Goal: Transaction & Acquisition: Subscribe to service/newsletter

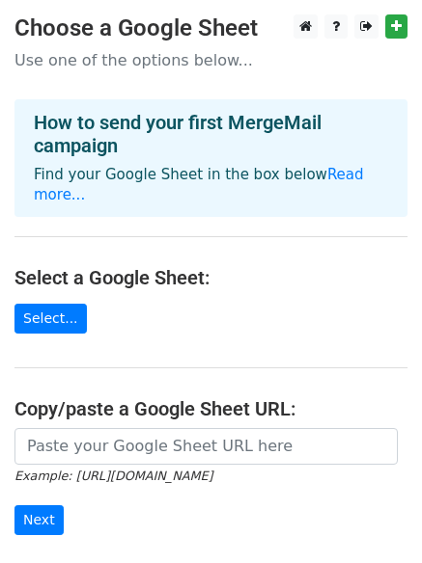
click at [113, 27] on h3 "Choose a Google Sheet" at bounding box center [210, 28] width 393 height 28
click at [261, 26] on h3 "Choose a Google Sheet" at bounding box center [210, 28] width 393 height 28
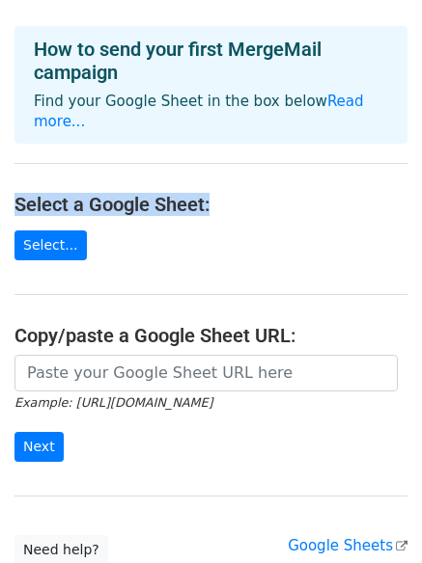
drag, startPoint x: 210, startPoint y: 177, endPoint x: 13, endPoint y: 186, distance: 198.0
click at [13, 186] on main "Choose a Google Sheet Use one of the options below... How to send your first Me…" at bounding box center [211, 253] width 422 height 624
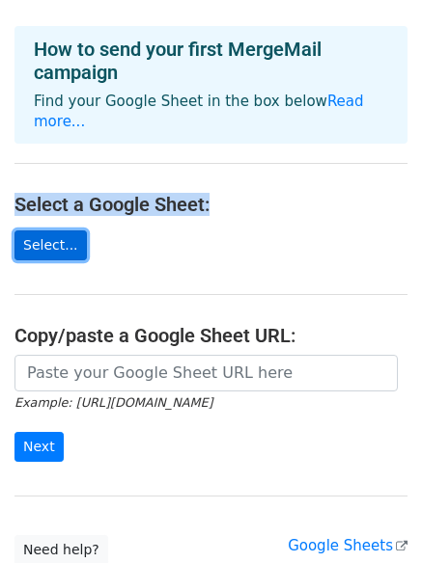
click at [54, 231] on link "Select..." at bounding box center [50, 246] width 72 height 30
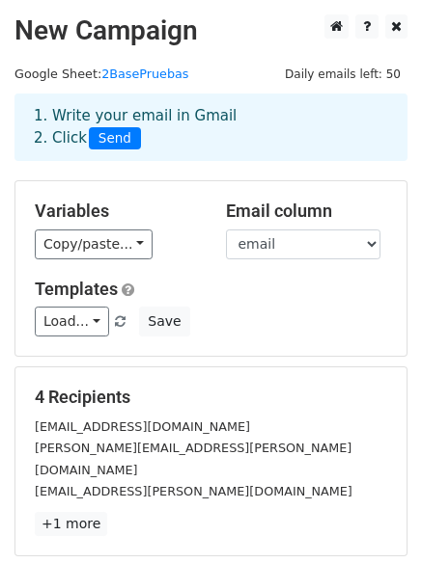
drag, startPoint x: 220, startPoint y: 210, endPoint x: 339, endPoint y: 203, distance: 118.9
click at [339, 203] on div "Email column Nombre Apellidos email Telefono Nombre del Colegio" at bounding box center [306, 230] width 191 height 59
click at [281, 251] on select "Nombre Apellidos email Telefono Nombre del Colegio" at bounding box center [303, 245] width 154 height 30
click at [226, 230] on select "Nombre Apellidos email Telefono Nombre del Colegio" at bounding box center [303, 245] width 154 height 30
click at [258, 288] on h5 "Templates" at bounding box center [211, 289] width 352 height 21
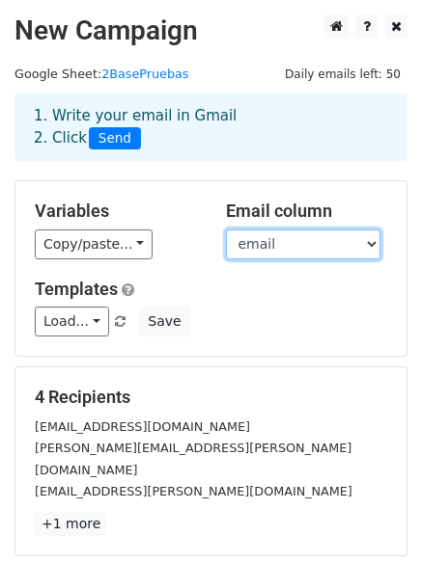
click at [322, 246] on select "Nombre Apellidos email Telefono Nombre del Colegio" at bounding box center [303, 245] width 154 height 30
click at [226, 230] on select "Nombre Apellidos email Telefono Nombre del Colegio" at bounding box center [303, 245] width 154 height 30
click at [171, 237] on div "Copy/paste... {{Nombre}} {{Apellidos}} {{email}} {{Telefono}} {{Nombre del Cole…" at bounding box center [116, 245] width 162 height 30
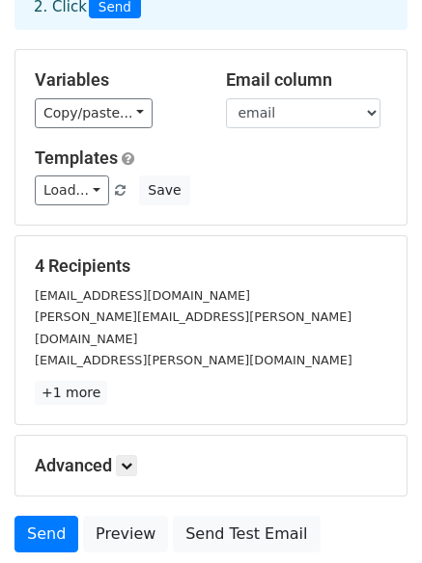
scroll to position [193, 0]
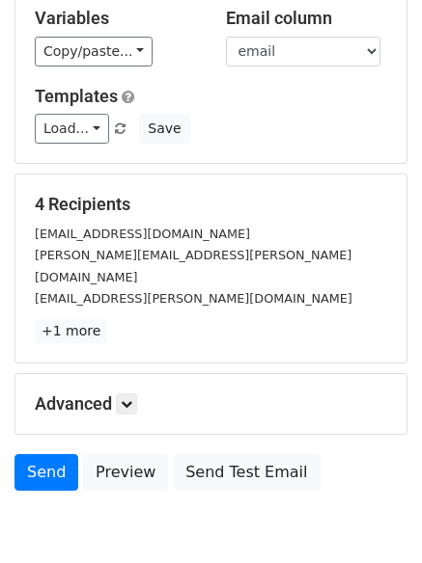
drag, startPoint x: 30, startPoint y: 205, endPoint x: 143, endPoint y: 202, distance: 112.9
click at [143, 202] on div "4 Recipients erasarellano@gmail.com mayra.arellano@gmail.com erasmus.ortiz@gmai…" at bounding box center [210, 269] width 391 height 188
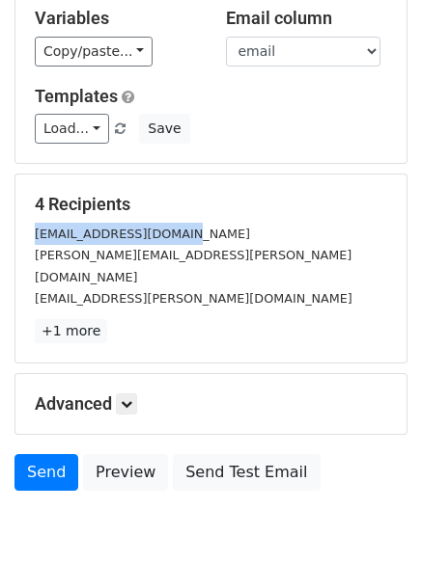
drag, startPoint x: 26, startPoint y: 225, endPoint x: 188, endPoint y: 239, distance: 162.7
click at [188, 239] on div "[EMAIL_ADDRESS][DOMAIN_NAME]" at bounding box center [210, 234] width 381 height 22
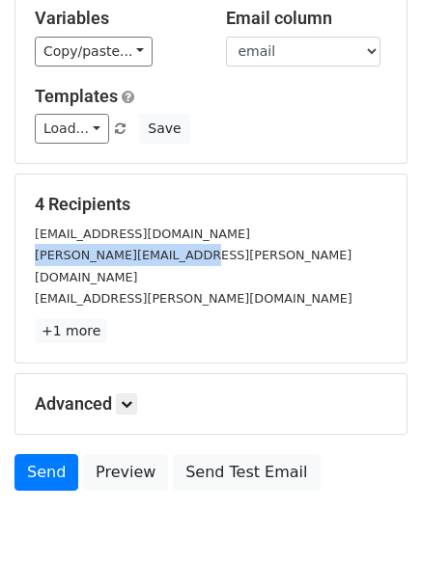
drag, startPoint x: 36, startPoint y: 260, endPoint x: 179, endPoint y: 261, distance: 143.8
click at [179, 261] on small "[PERSON_NAME][EMAIL_ADDRESS][PERSON_NAME][DOMAIN_NAME]" at bounding box center [193, 266] width 316 height 37
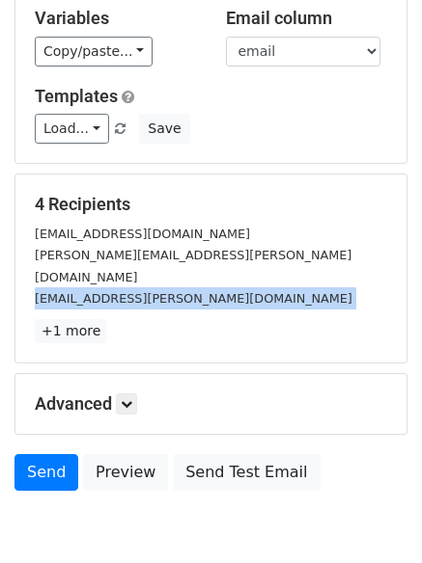
drag, startPoint x: 36, startPoint y: 283, endPoint x: 210, endPoint y: 296, distance: 175.1
click at [210, 296] on div "4 Recipients erasarellano@gmail.com mayra.arellano@gmail.com erasmus.ortiz@gmai…" at bounding box center [211, 269] width 352 height 150
click at [252, 254] on div "[PERSON_NAME][EMAIL_ADDRESS][PERSON_NAME][DOMAIN_NAME]" at bounding box center [210, 265] width 381 height 43
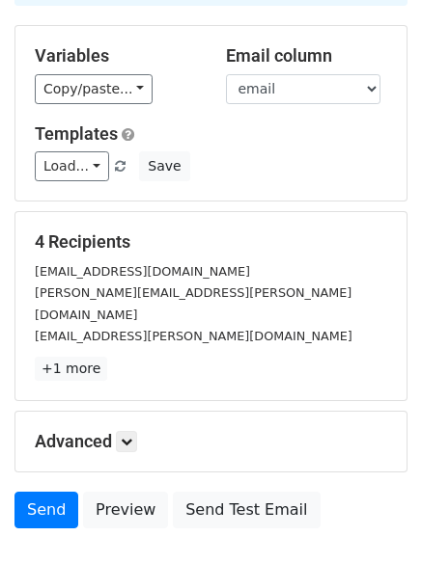
scroll to position [240, 0]
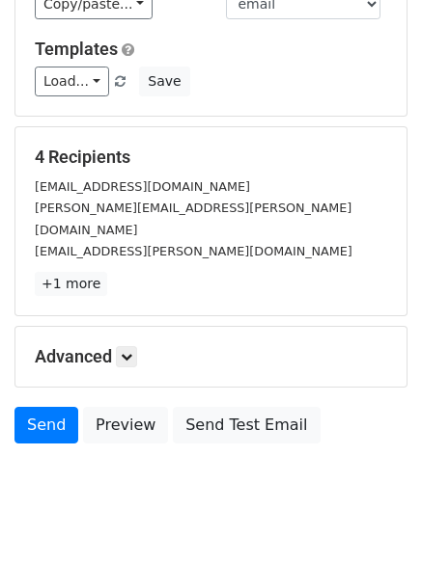
click at [83, 346] on h5 "Advanced" at bounding box center [211, 356] width 352 height 21
click at [132, 351] on icon at bounding box center [127, 357] width 12 height 12
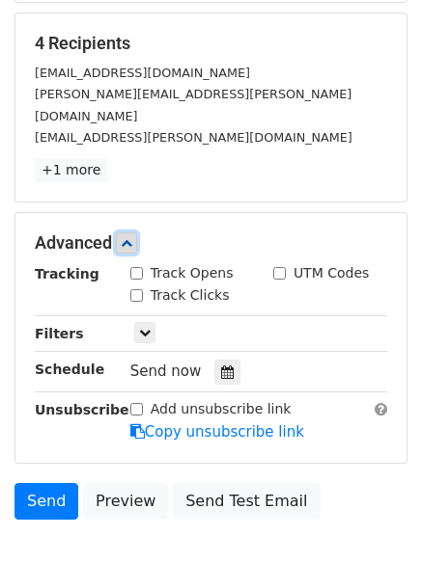
scroll to position [373, 0]
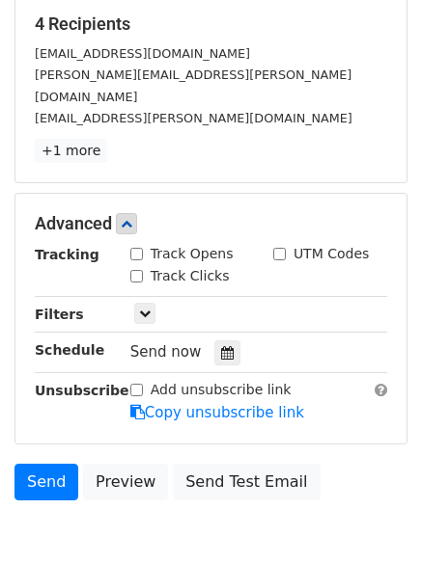
click at [135, 248] on input "Track Opens" at bounding box center [136, 254] width 13 height 13
checkbox input "true"
click at [137, 270] on input "Track Clicks" at bounding box center [136, 276] width 13 height 13
checkbox input "true"
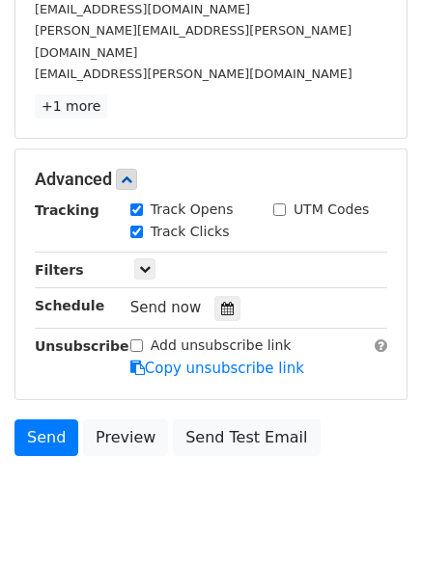
scroll to position [452, 0]
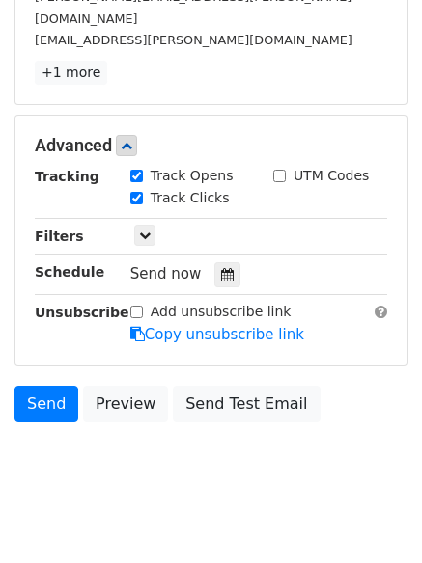
drag, startPoint x: 128, startPoint y: 257, endPoint x: 189, endPoint y: 250, distance: 61.2
click at [189, 261] on div "Send now" at bounding box center [259, 274] width 286 height 26
click at [221, 268] on icon at bounding box center [227, 275] width 13 height 14
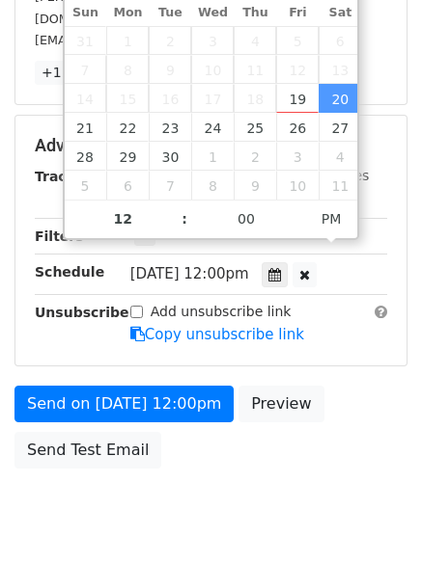
click at [338, 335] on div "Advanced Tracking Track Opens UTM Codes Track Clicks Filters Only include sprea…" at bounding box center [210, 241] width 391 height 250
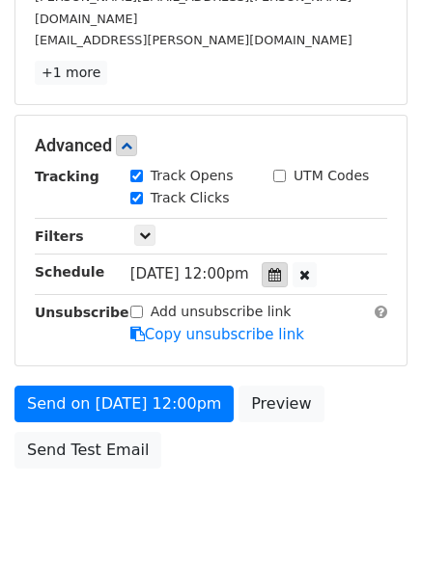
click at [281, 268] on icon at bounding box center [274, 275] width 13 height 14
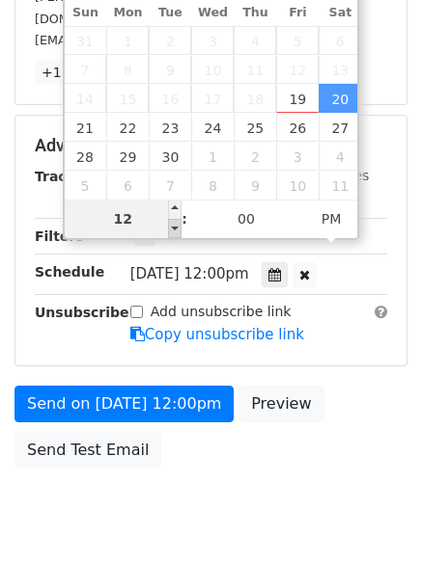
type input "2025-09-20 11:00"
type input "11"
click at [179, 233] on span at bounding box center [175, 228] width 14 height 19
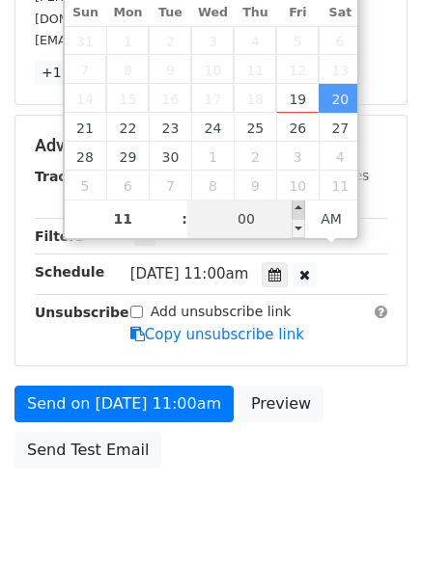
type input "2025-09-20 11:05"
type input "05"
click at [297, 207] on span at bounding box center [298, 209] width 14 height 19
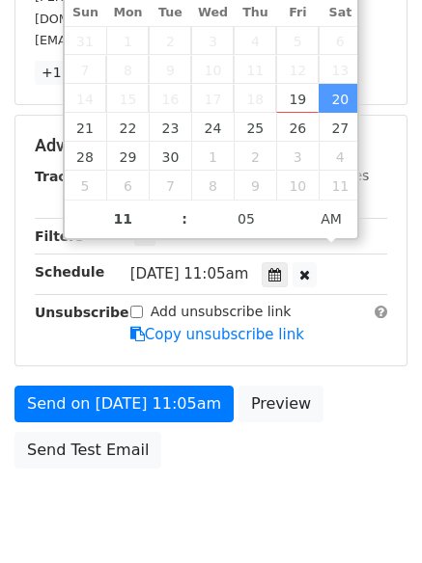
click at [335, 303] on div "Add unsubscribe link Copy unsubscribe link" at bounding box center [259, 324] width 286 height 44
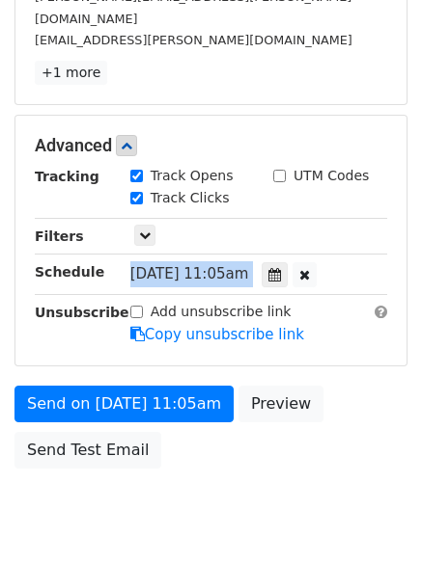
drag, startPoint x: 129, startPoint y: 246, endPoint x: 271, endPoint y: 245, distance: 141.8
click at [271, 261] on div "Sat, Sep 20, 11:05am 2025-09-20 11:05" at bounding box center [243, 274] width 227 height 26
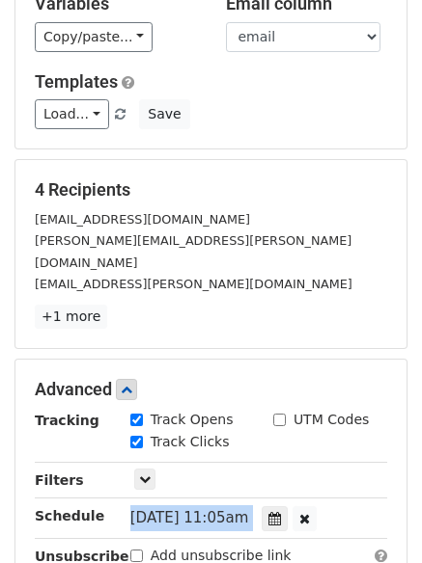
scroll to position [281, 0]
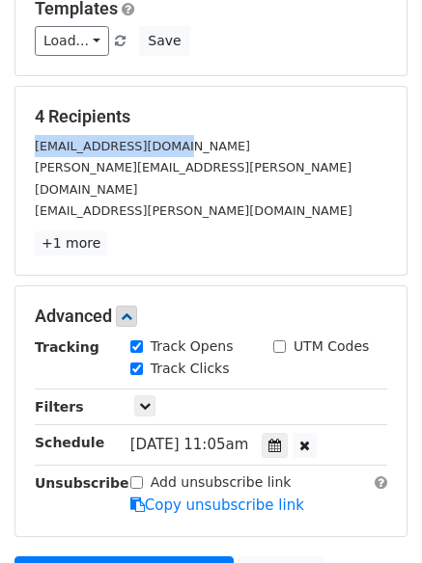
drag, startPoint x: 34, startPoint y: 151, endPoint x: 159, endPoint y: 151, distance: 125.4
click at [159, 151] on div "[EMAIL_ADDRESS][DOMAIN_NAME]" at bounding box center [210, 146] width 381 height 22
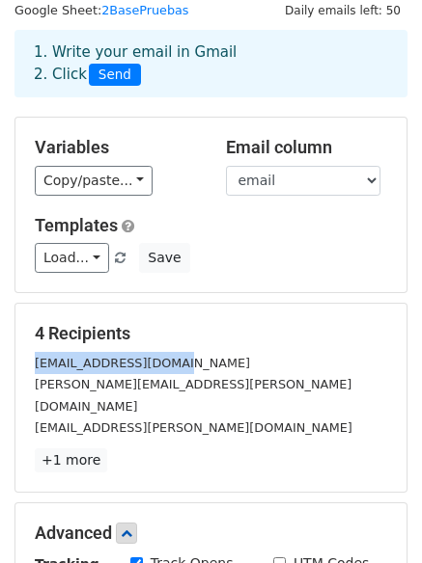
scroll to position [60, 0]
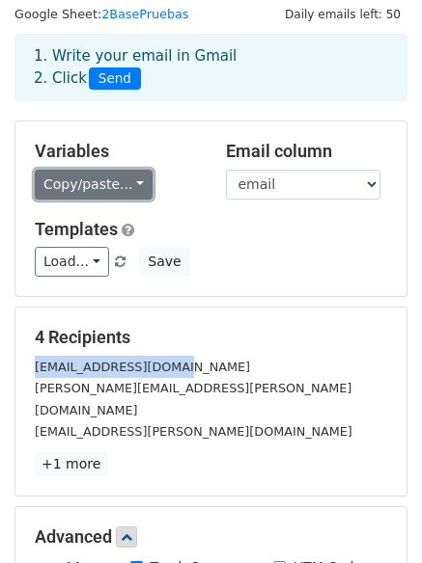
click at [121, 190] on link "Copy/paste..." at bounding box center [94, 185] width 118 height 30
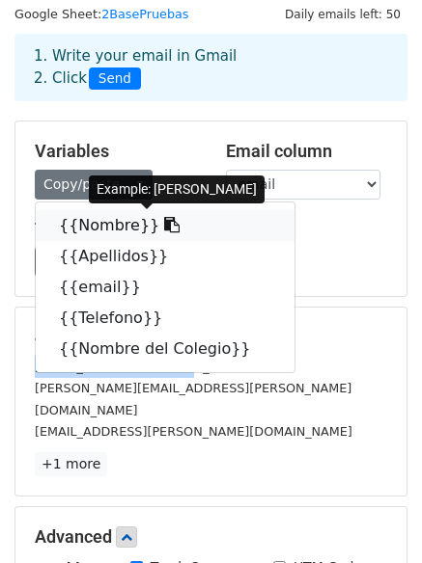
click at [164, 226] on icon at bounding box center [171, 224] width 15 height 15
copy small "erasarellano@gmail.co"
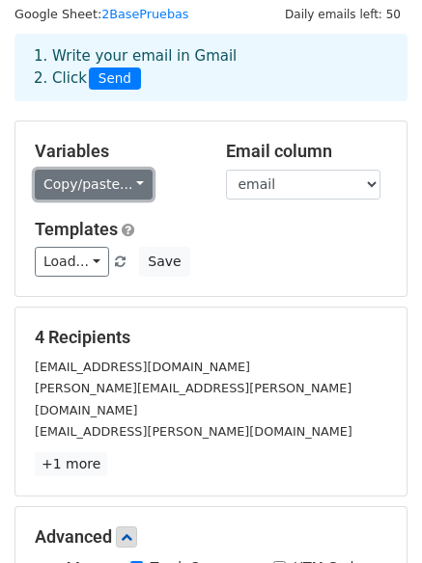
click at [135, 181] on link "Copy/paste..." at bounding box center [94, 185] width 118 height 30
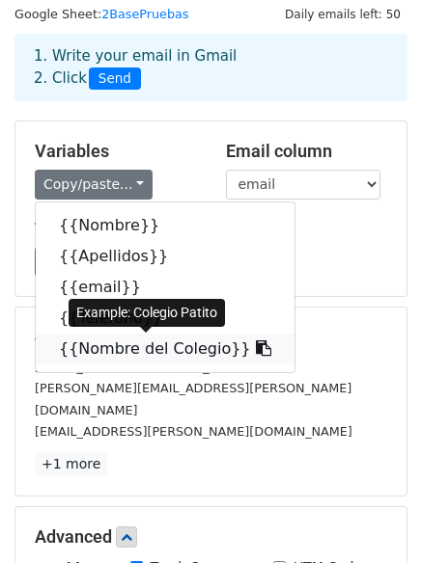
click at [256, 347] on icon at bounding box center [263, 348] width 15 height 15
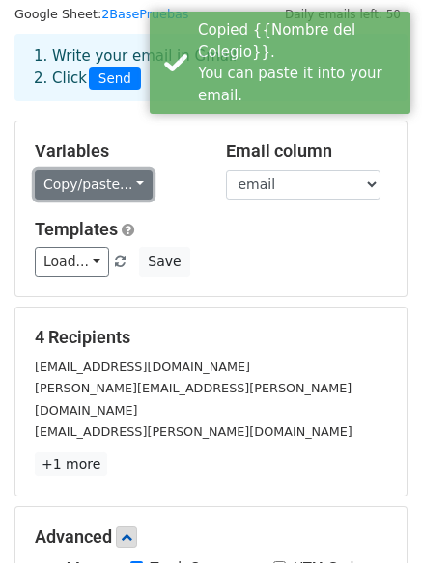
click at [119, 184] on link "Copy/paste..." at bounding box center [94, 185] width 118 height 30
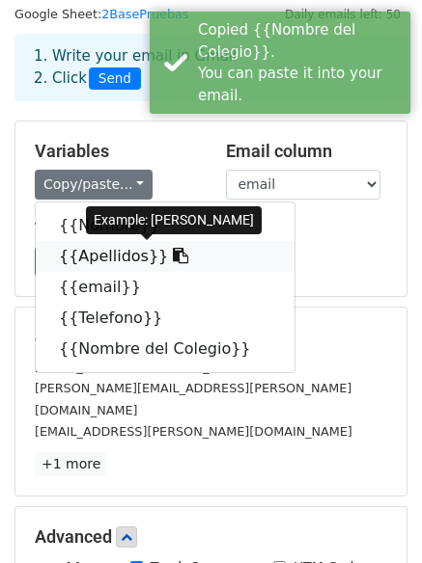
click at [103, 260] on link "{{Apellidos}}" at bounding box center [165, 256] width 259 height 31
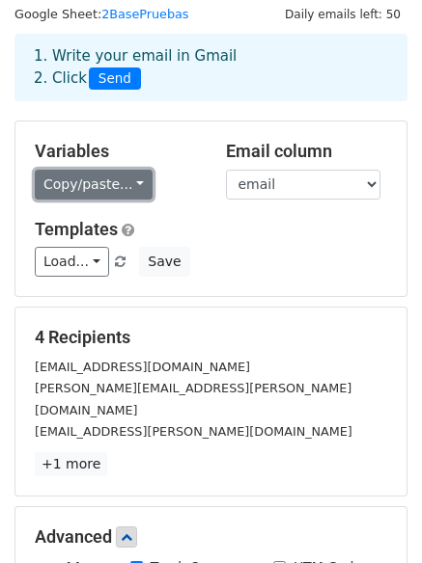
click at [131, 182] on link "Copy/paste..." at bounding box center [94, 185] width 118 height 30
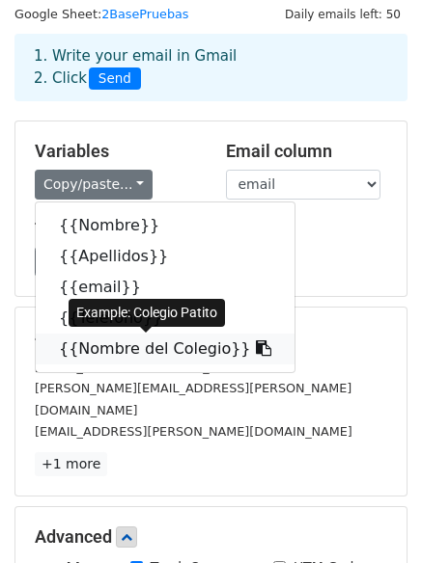
click at [256, 349] on icon at bounding box center [263, 348] width 15 height 15
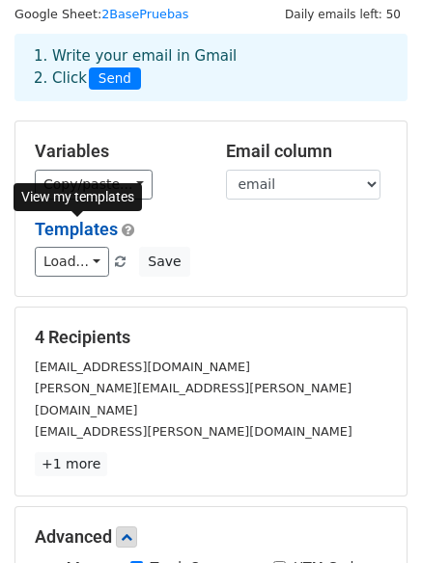
click at [86, 228] on link "Templates" at bounding box center [76, 229] width 83 height 20
click at [191, 122] on div "Variables Copy/paste... {{Nombre}} {{Apellidos}} {{email}} {{Telefono}} {{Nombr…" at bounding box center [210, 209] width 391 height 175
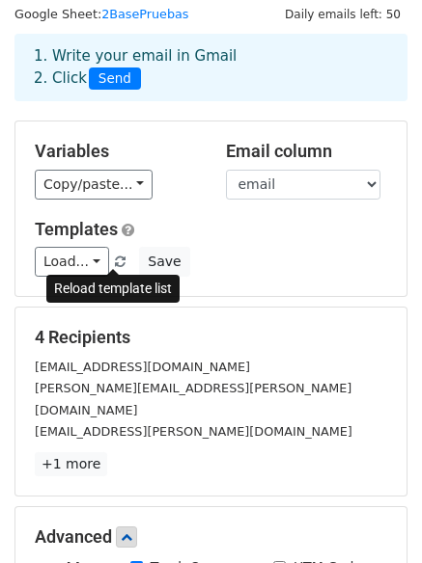
click at [115, 261] on span at bounding box center [120, 263] width 11 height 13
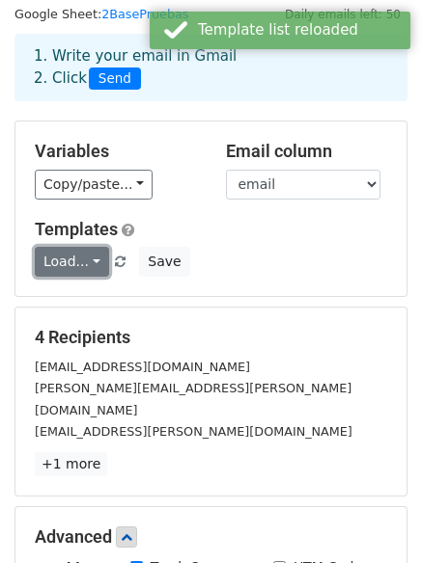
click at [91, 259] on link "Load..." at bounding box center [72, 262] width 74 height 30
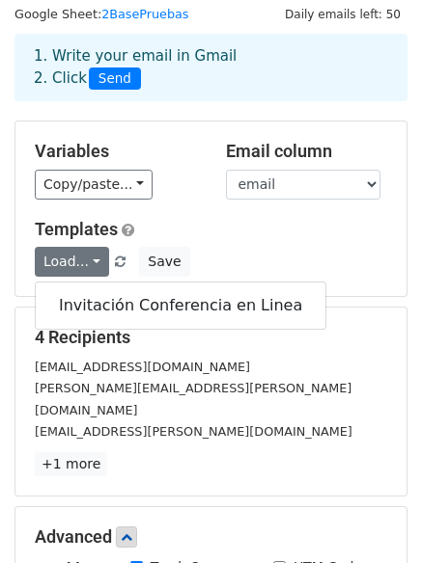
click at [182, 224] on h5 "Templates" at bounding box center [211, 229] width 352 height 21
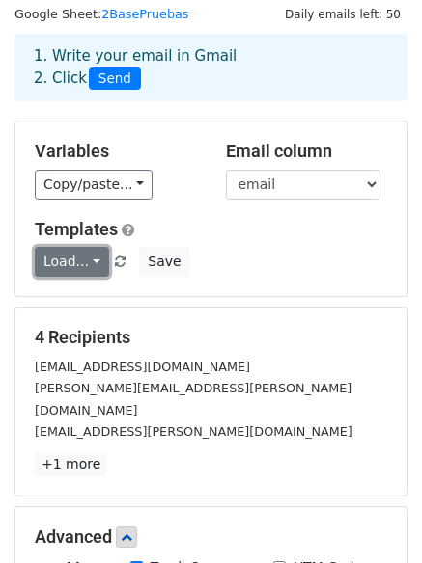
click at [76, 262] on link "Load..." at bounding box center [72, 262] width 74 height 30
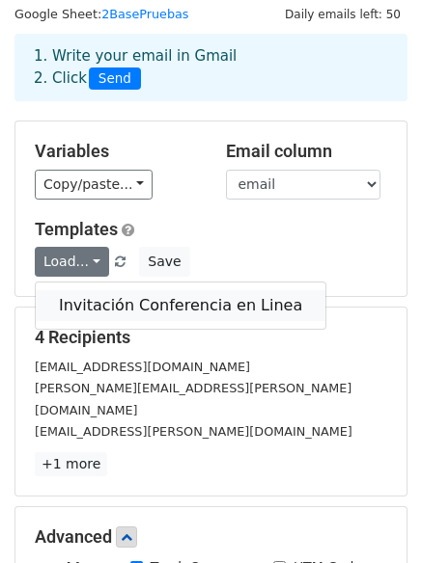
click at [166, 304] on link "Invitación Conferencia en Linea" at bounding box center [180, 305] width 289 height 31
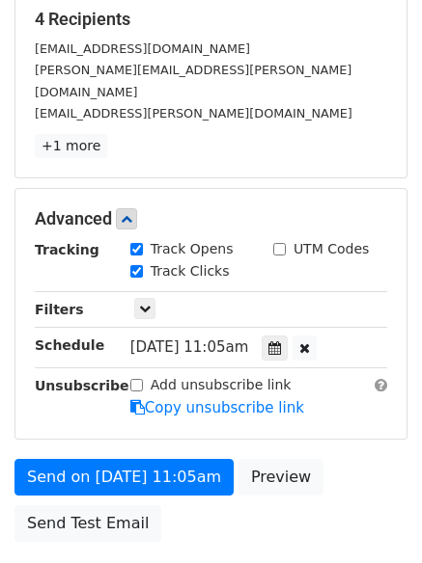
scroll to position [407, 0]
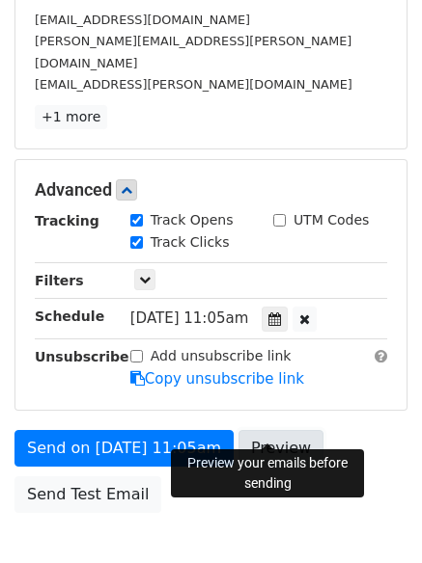
click at [267, 430] on link "Preview" at bounding box center [280, 448] width 85 height 37
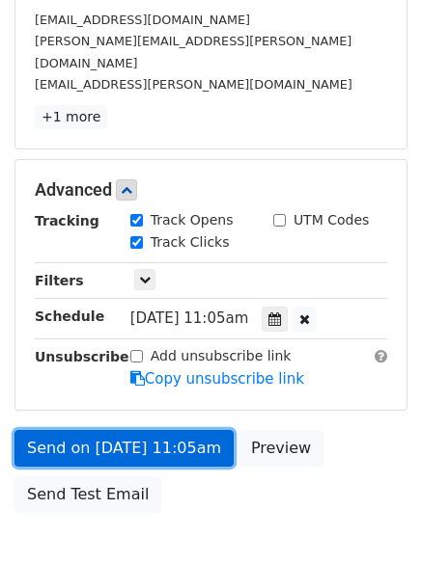
click at [153, 430] on link "Send on Sep 20 at 11:05am" at bounding box center [123, 448] width 219 height 37
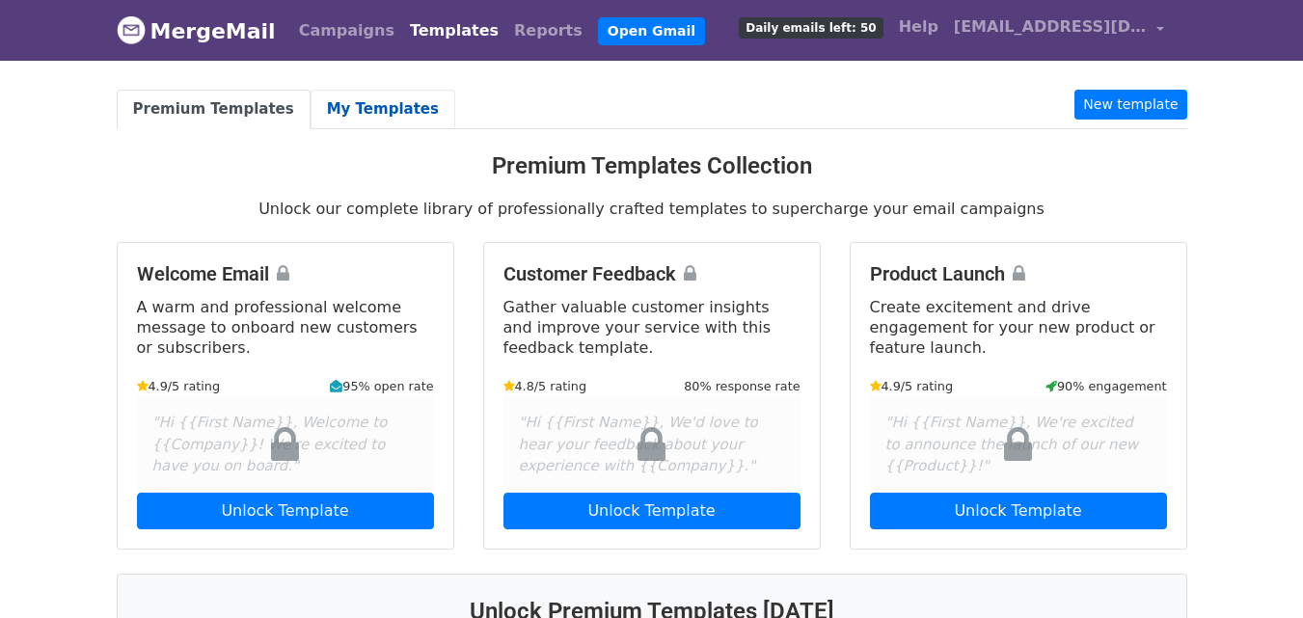
click at [345, 103] on link "My Templates" at bounding box center [383, 110] width 145 height 40
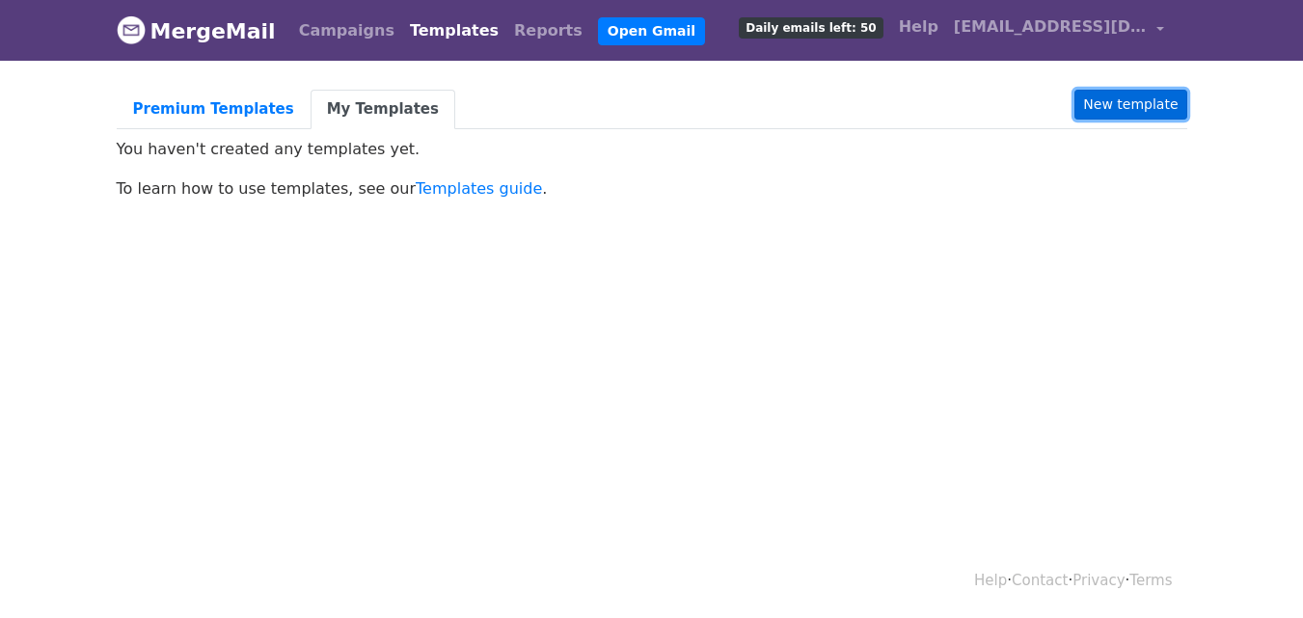
click at [1142, 106] on link "New template" at bounding box center [1131, 105] width 112 height 30
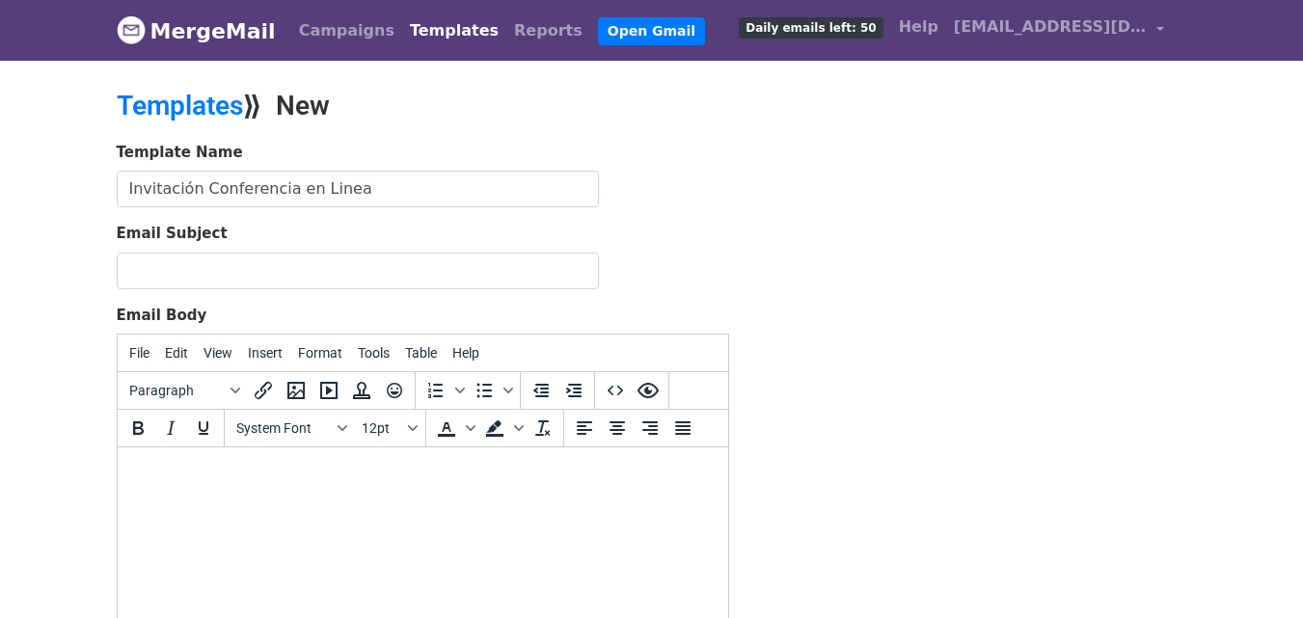
type input "Invitación Conferencia en Linea"
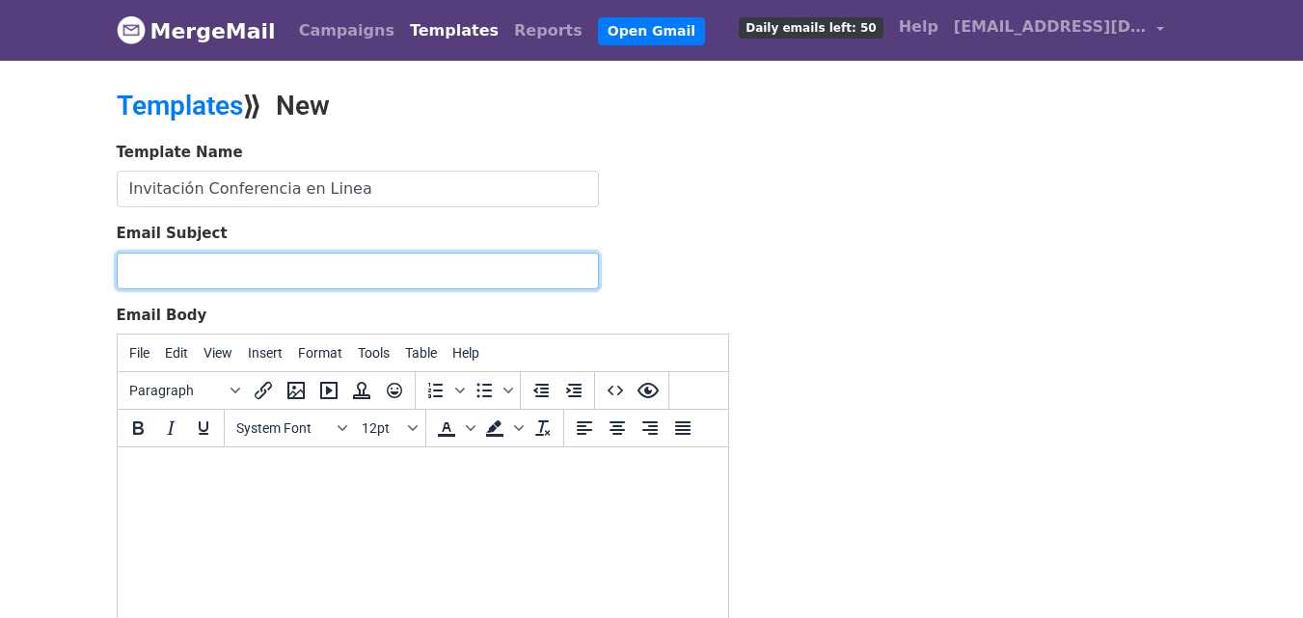
click at [168, 278] on input "Email Subject" at bounding box center [358, 271] width 482 height 37
click at [208, 265] on input "Hola" at bounding box center [358, 271] width 482 height 37
paste input "{{Nombre del Colegio}}"
click at [310, 274] on input "Hola {{Nombre del Colegio}}" at bounding box center [358, 271] width 482 height 37
type input "Hola {{Nombre}} te invitamos al evento"
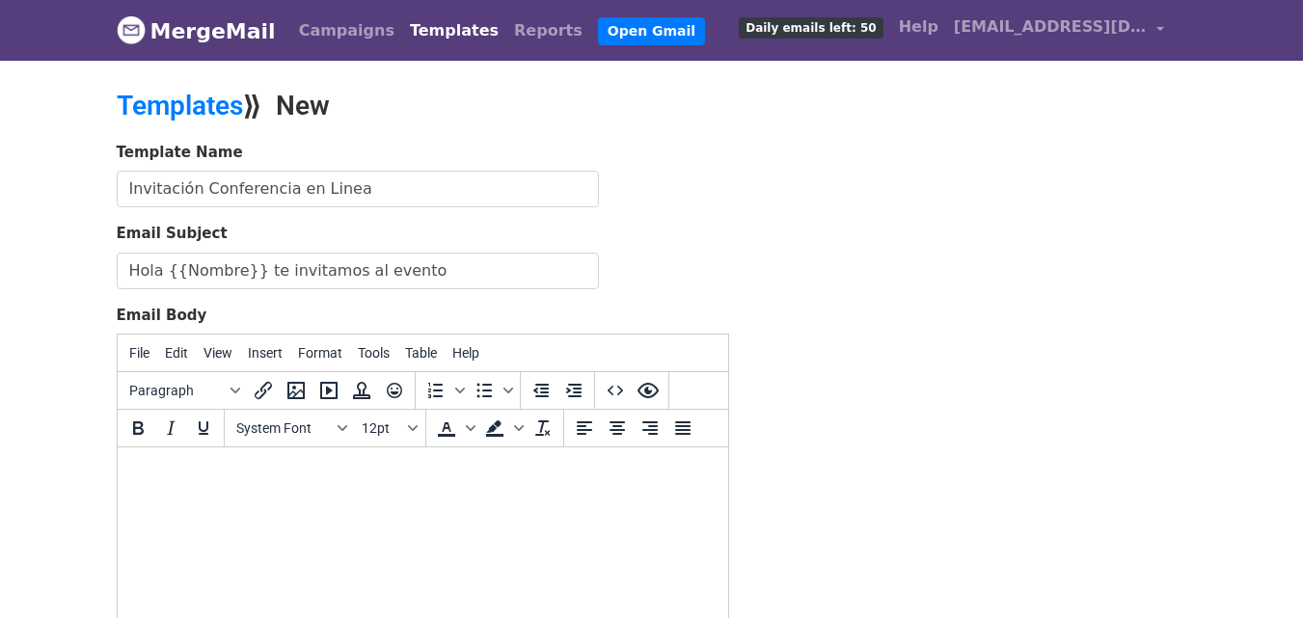
click at [248, 491] on html at bounding box center [422, 474] width 611 height 52
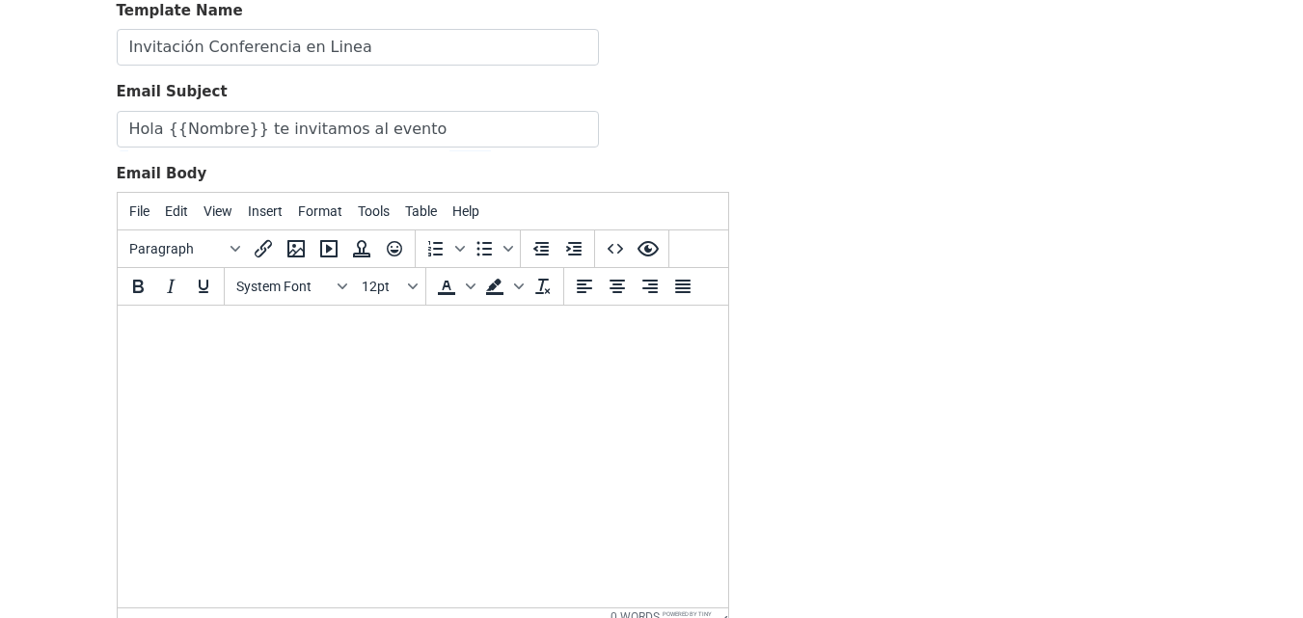
click at [193, 358] on html at bounding box center [422, 332] width 611 height 52
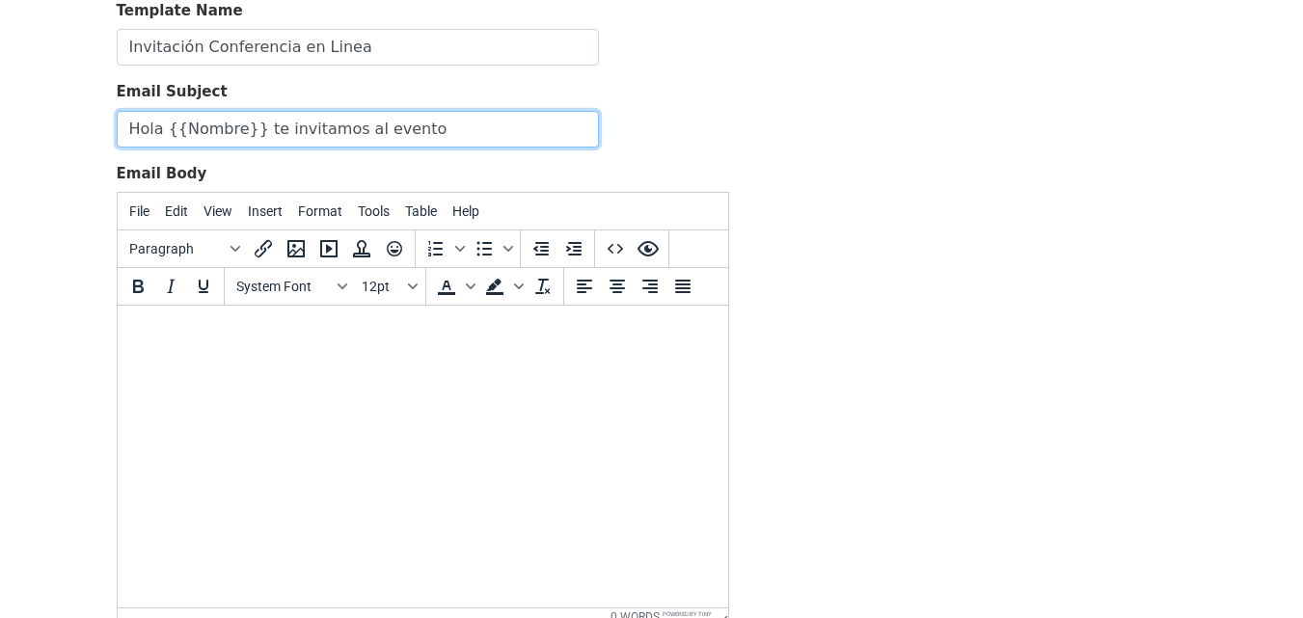
drag, startPoint x: 416, startPoint y: 135, endPoint x: 106, endPoint y: 136, distance: 309.7
click at [106, 136] on div "Template Name Invitación Conferencia en Linea Email Subject Hola {{Nombre}} te …" at bounding box center [423, 339] width 642 height 679
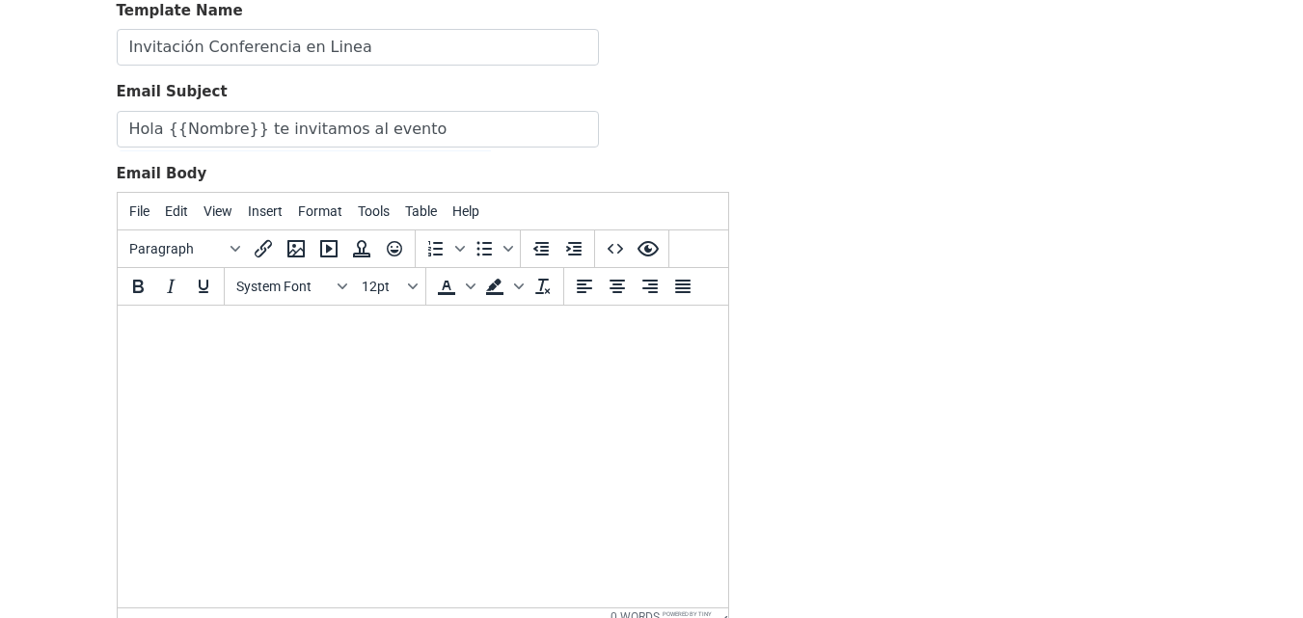
click at [165, 348] on html at bounding box center [422, 332] width 611 height 52
paste body
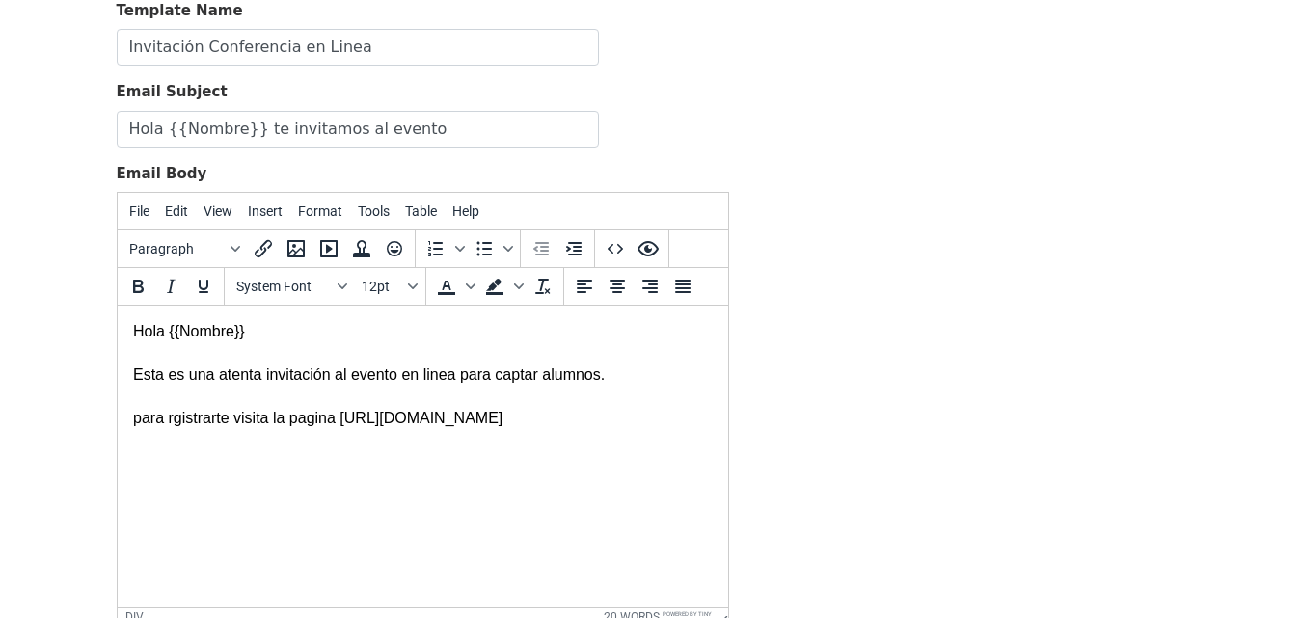
click at [421, 433] on html "Hola {{Nombre}} Esta es una atenta invitación al evento en linea para captar al…" at bounding box center [422, 375] width 611 height 139
drag, startPoint x: 558, startPoint y: 423, endPoint x: 339, endPoint y: 419, distance: 219.0
click at [339, 419] on div "Esta es una atenta invitación al evento en linea para captar alumnos. para rgis…" at bounding box center [422, 385] width 580 height 87
click at [263, 246] on icon "Insert/edit link" at bounding box center [263, 248] width 23 height 23
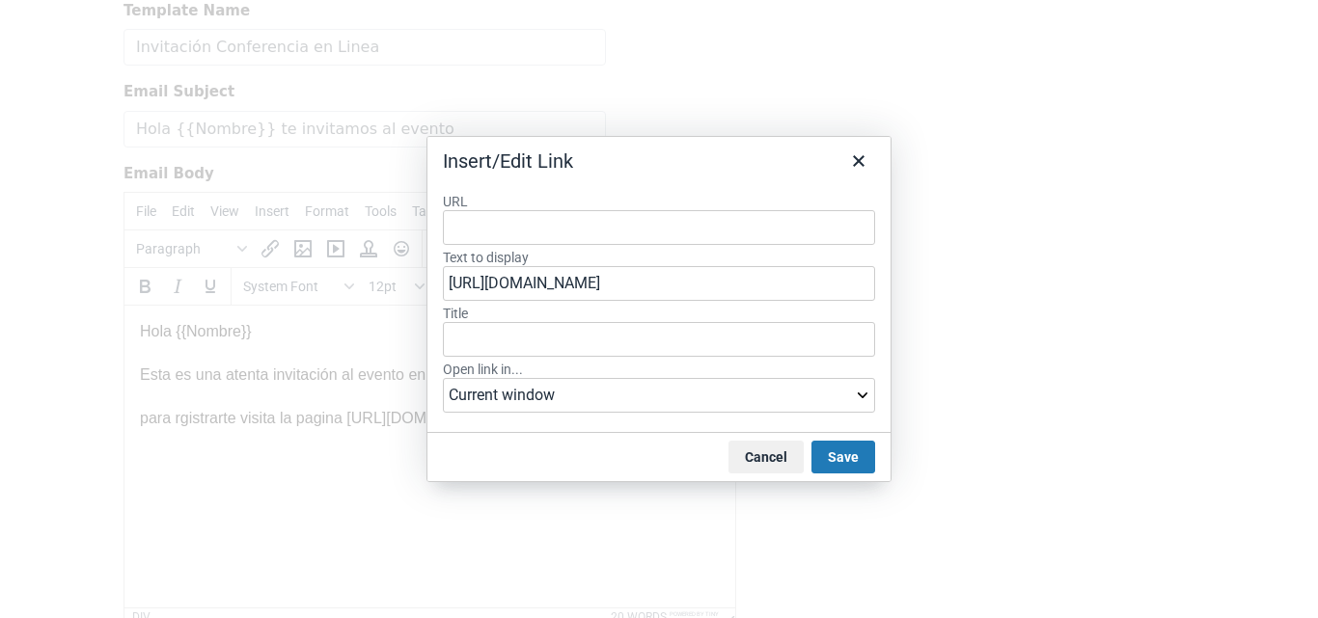
click at [488, 233] on input "URL" at bounding box center [659, 227] width 432 height 35
drag, startPoint x: 664, startPoint y: 290, endPoint x: 426, endPoint y: 292, distance: 237.3
click at [426, 292] on div "Insert/Edit Link URL Text to display https://mercaedu.com/registro Title Open l…" at bounding box center [658, 309] width 465 height 347
click at [463, 224] on input "URL" at bounding box center [659, 227] width 432 height 35
paste input "https://mercaedu.com/registro"
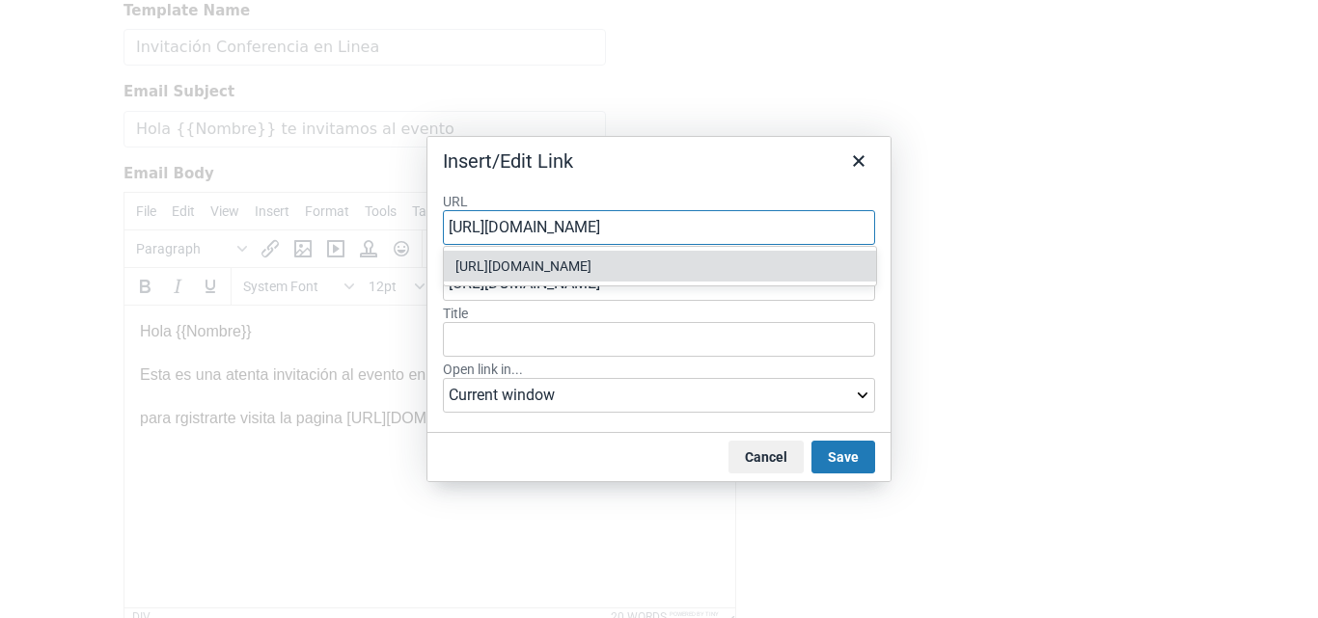
click at [558, 271] on div "https://mercaedu.com/registro" at bounding box center [661, 266] width 413 height 23
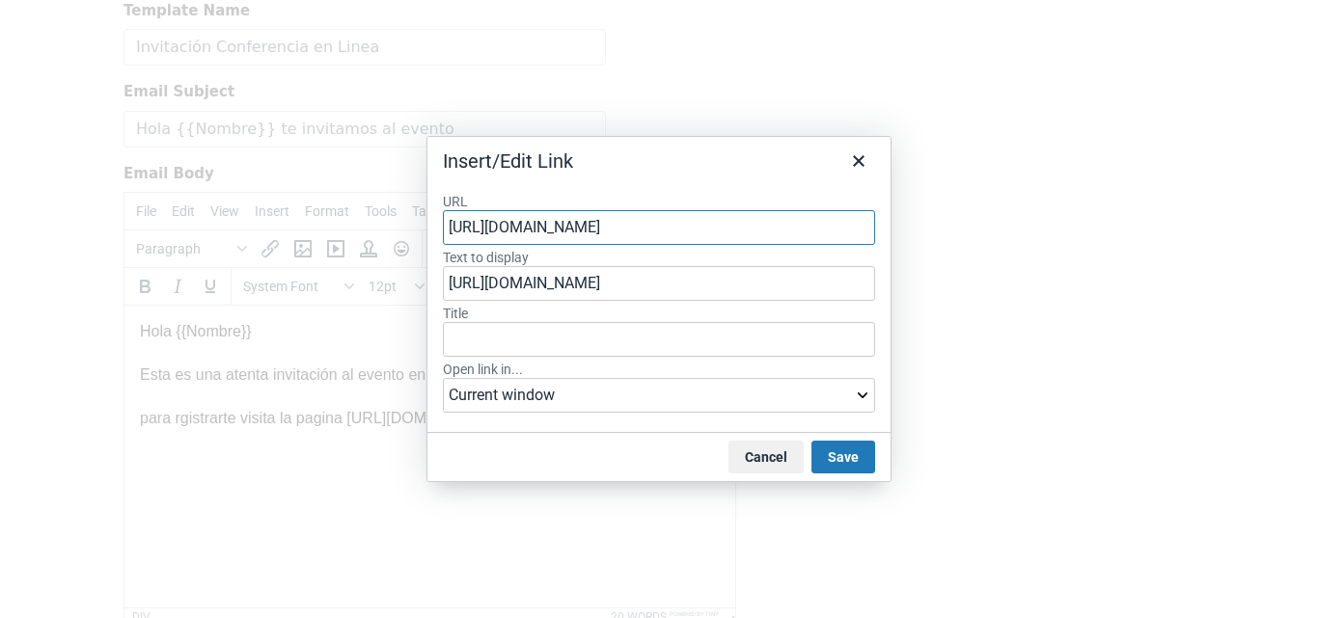
type input "https://mercaedu.com/registro"
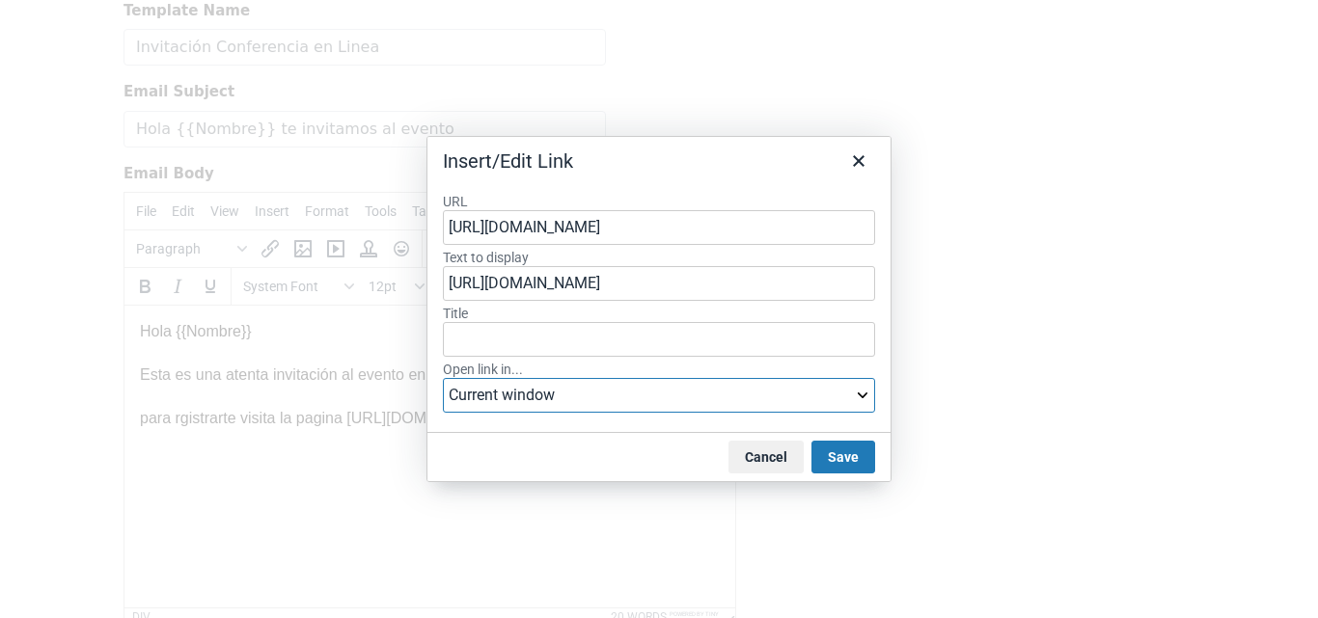
click at [523, 395] on select "Current window New window" at bounding box center [659, 395] width 432 height 35
select select "_blank"
click at [443, 378] on select "Current window New window" at bounding box center [659, 395] width 432 height 35
click at [854, 459] on button "Save" at bounding box center [843, 457] width 64 height 33
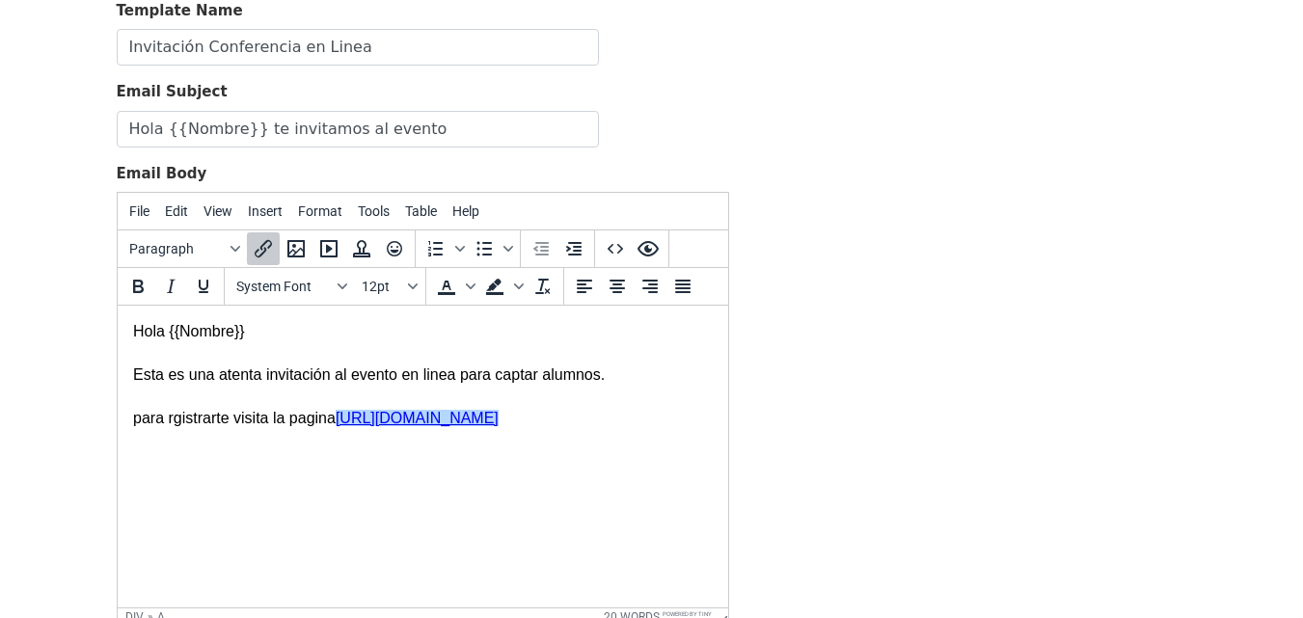
click at [422, 445] on html "Hola {{Nombre}} Esta es una atenta invitación al evento en linea para captar al…" at bounding box center [422, 375] width 611 height 139
click at [444, 378] on div "Esta es una atenta invitación al evento en linea para captar alumnos. para rgis…" at bounding box center [422, 385] width 580 height 87
drag, startPoint x: 561, startPoint y: 421, endPoint x: 331, endPoint y: 421, distance: 230.6
click at [331, 421] on div "Esta es una atenta invitación al evento en linea para captar alumnos. para rgis…" at bounding box center [422, 385] width 580 height 87
click at [558, 408] on div "Esta es una atenta invitación al evento en linea para captar alumnos. para rgis…" at bounding box center [422, 385] width 580 height 87
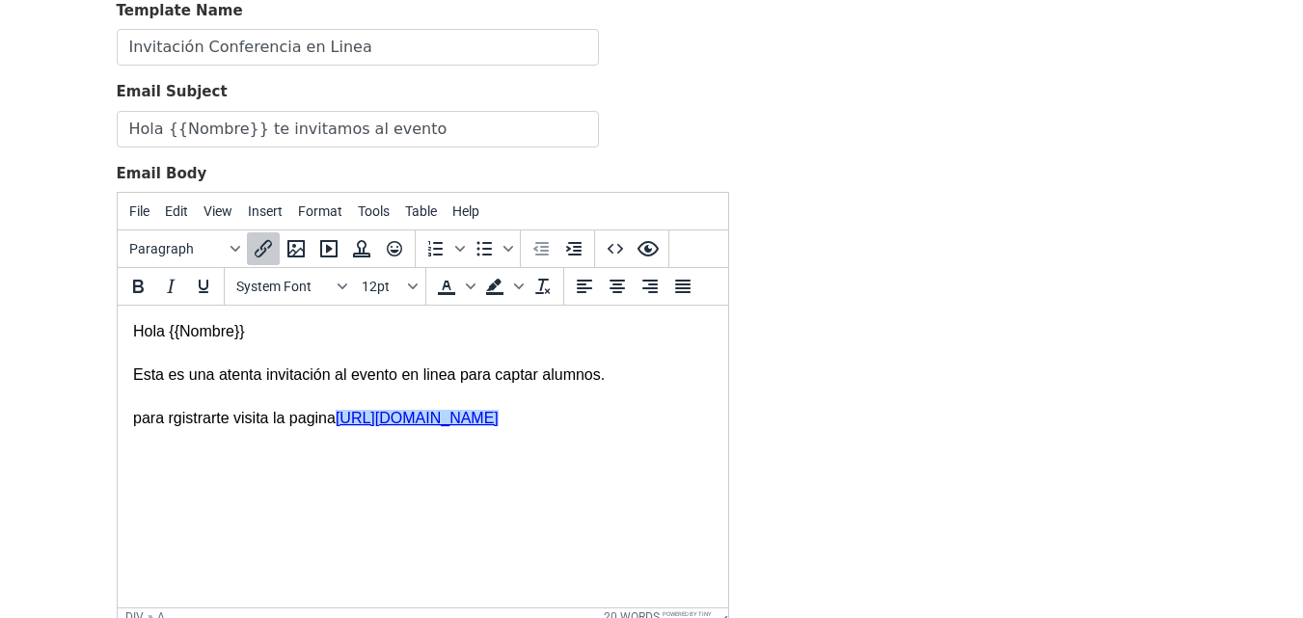
click at [593, 428] on div "Esta es una atenta invitación al evento en linea para captar alumnos. para rgis…" at bounding box center [422, 385] width 580 height 87
click at [591, 423] on div "Esta es una atenta invitación al evento en linea para captar alumnos. para rgis…" at bounding box center [422, 385] width 580 height 87
click at [191, 445] on html "Hola {{Nombre}} Esta es una atenta invitación al evento en linea para captar al…" at bounding box center [422, 375] width 611 height 139
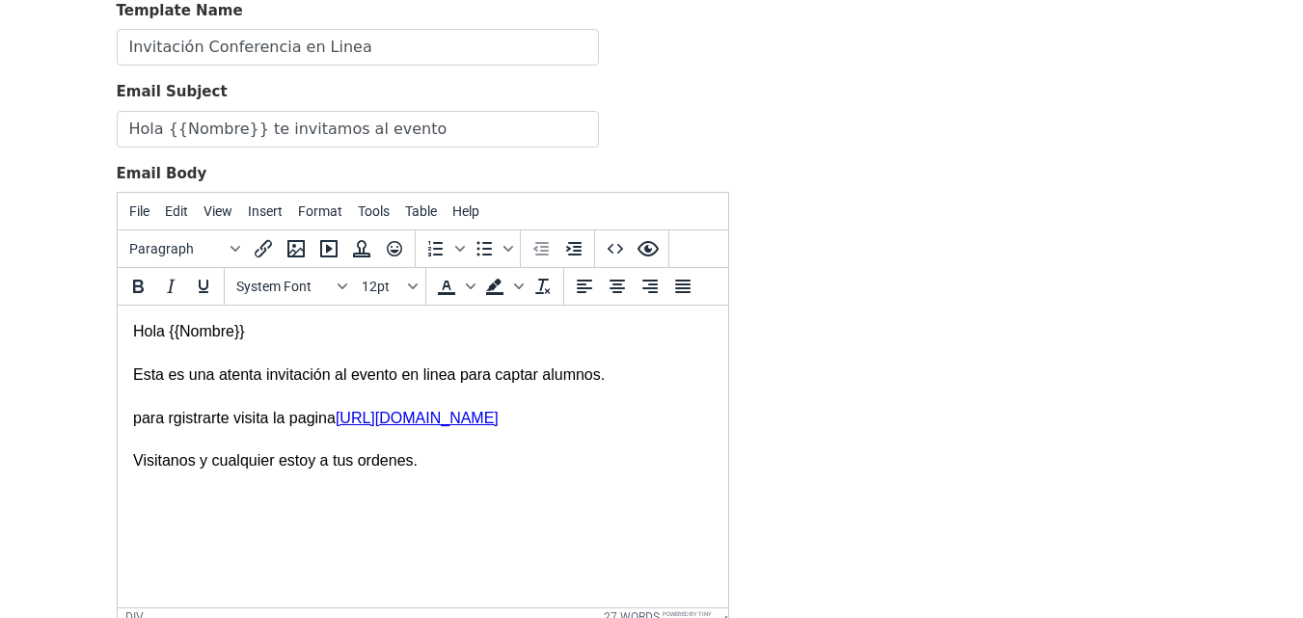
click at [999, 331] on div "Template Name Invitación Conferencia en Linea Email Subject Hola {{Nombre}} te …" at bounding box center [652, 339] width 1100 height 679
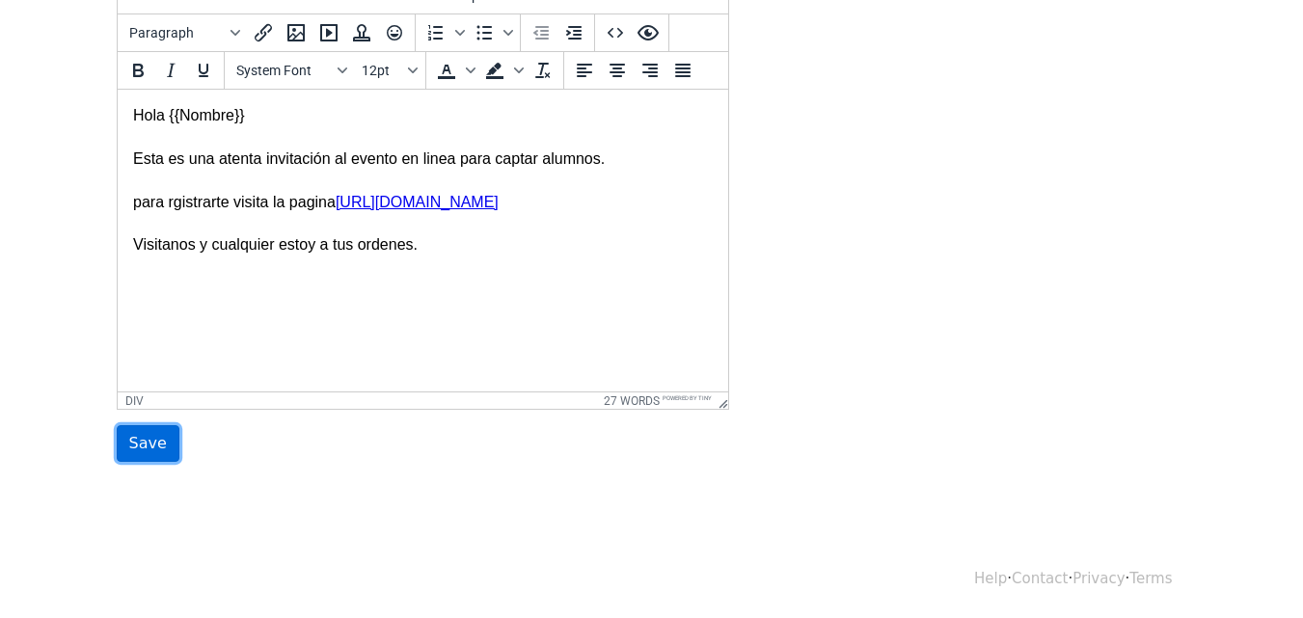
click at [142, 450] on input "Save" at bounding box center [148, 443] width 63 height 37
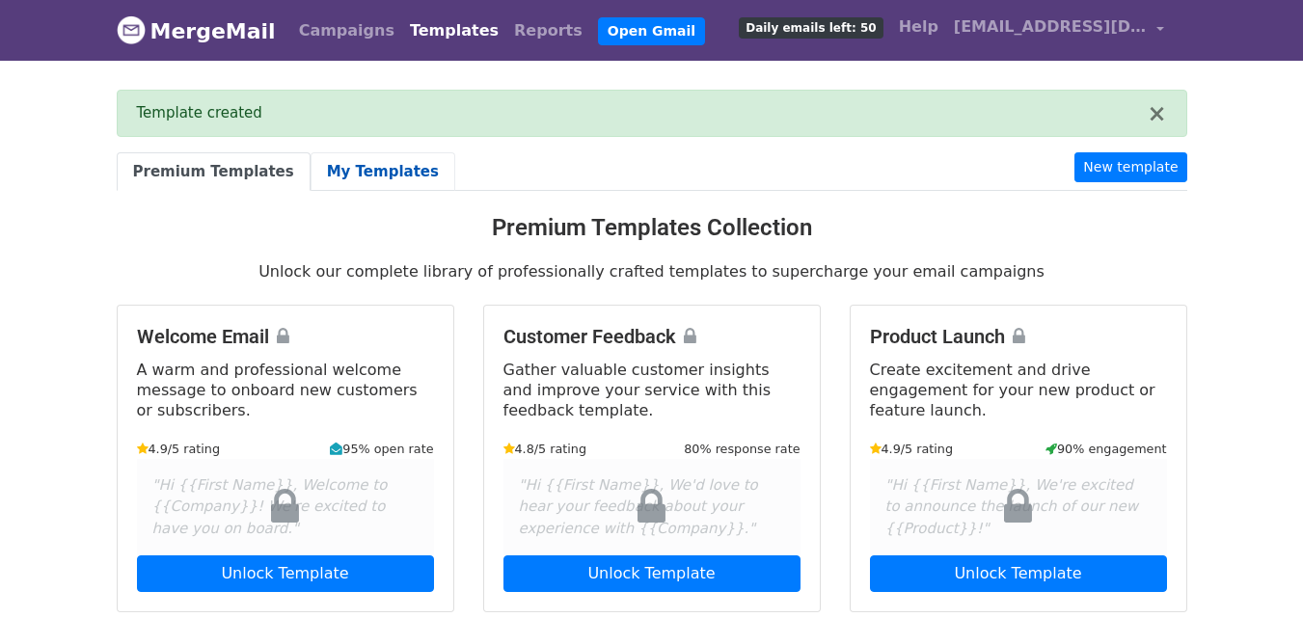
click at [362, 178] on link "My Templates" at bounding box center [383, 172] width 145 height 40
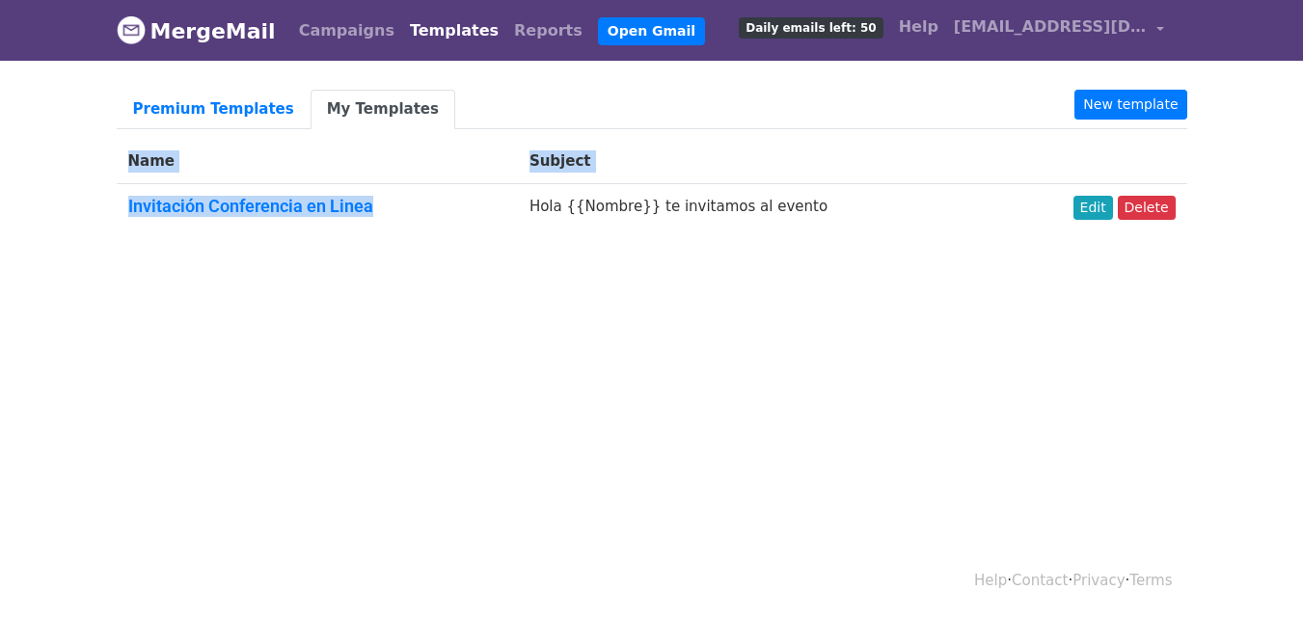
drag, startPoint x: 403, startPoint y: 205, endPoint x: 115, endPoint y: 202, distance: 288.5
click at [115, 202] on div "Premium Templates My Templates New template Name Subject Invitación Conferencia…" at bounding box center [652, 171] width 1100 height 162
click at [473, 239] on div "Premium Templates My Templates New template Name Subject Invitación Conferencia…" at bounding box center [652, 171] width 1100 height 162
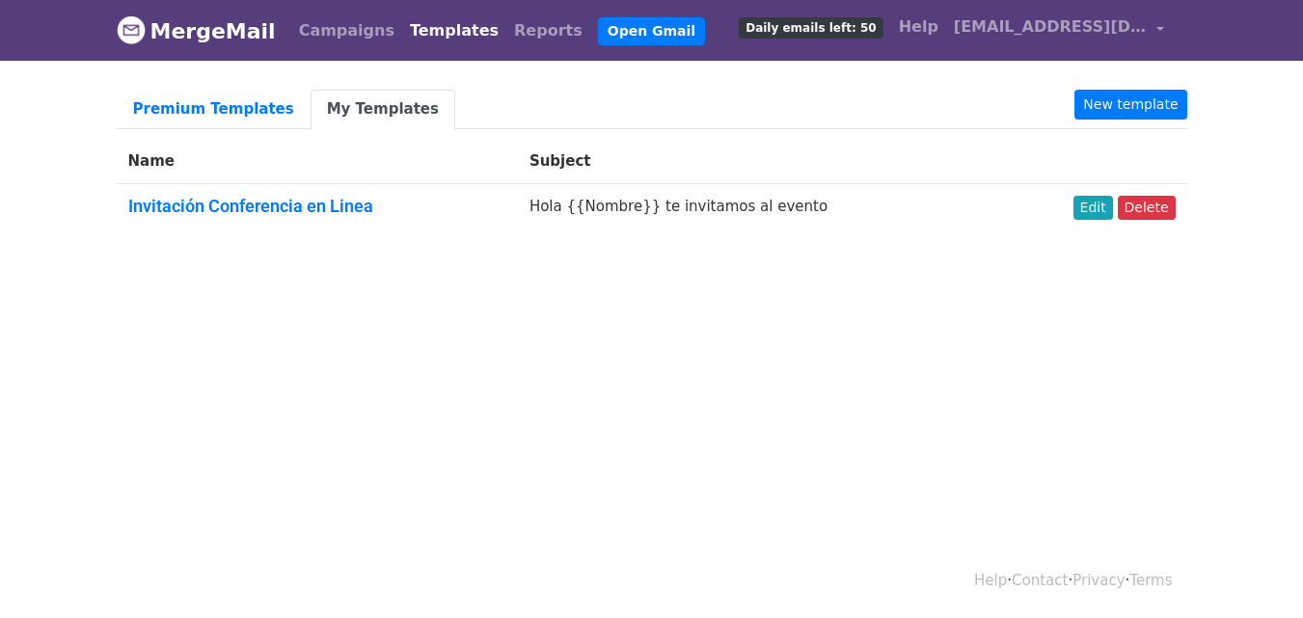
scroll to position [3, 0]
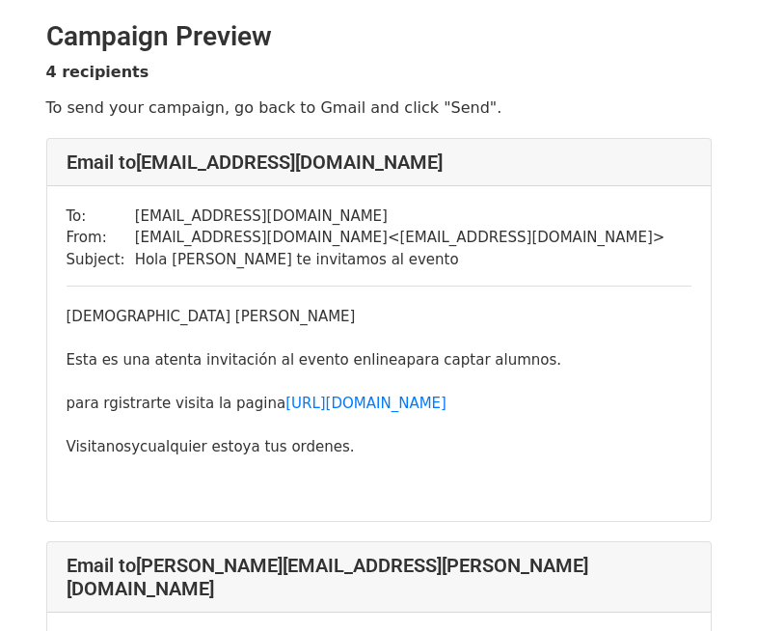
click at [62, 186] on div "To: erasarellano@gmail.com From: mercaedusas@gmail.com < mercaedusas@gmail.com …" at bounding box center [379, 353] width 664 height 335
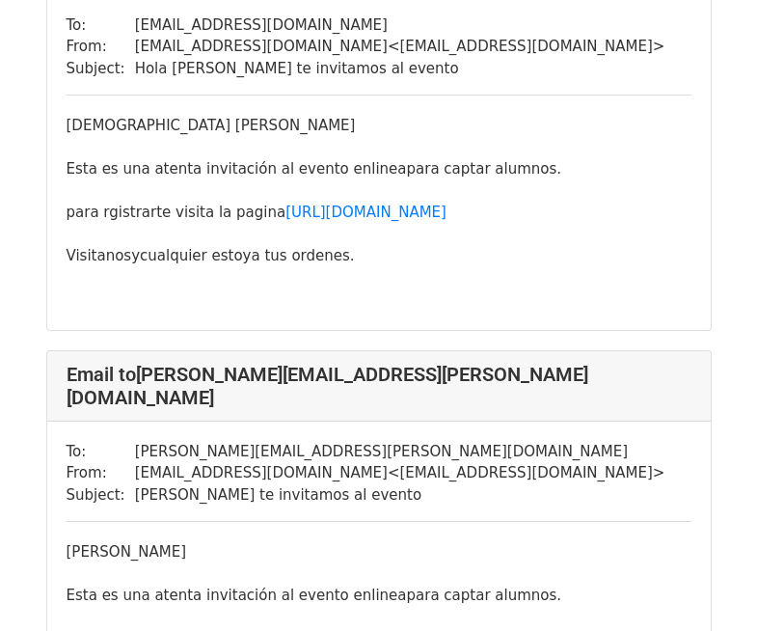
click at [161, 125] on div "Hola Erasmo Esta es una atenta invitación al evento en linea para captar alumno…" at bounding box center [379, 213] width 625 height 196
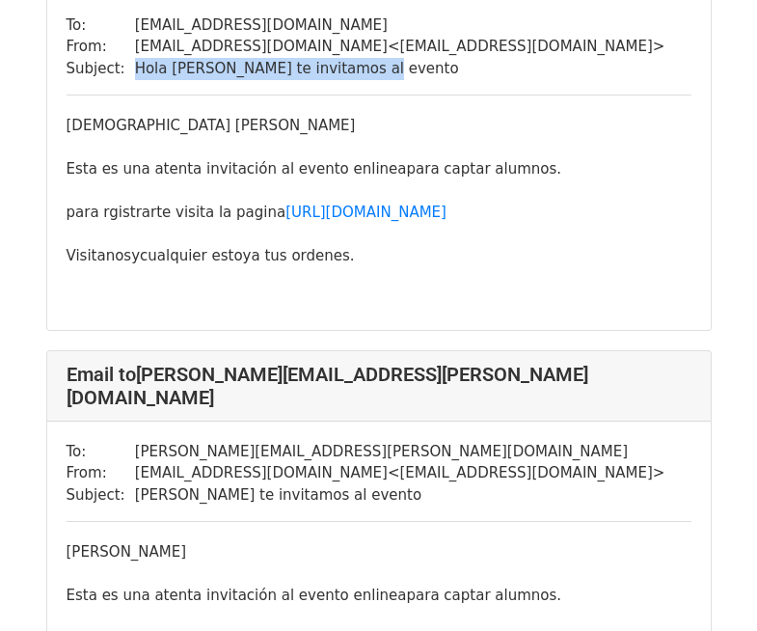
drag, startPoint x: 129, startPoint y: 68, endPoint x: 353, endPoint y: 68, distance: 223.8
click at [353, 68] on td "Hola Erasmo te invitamos al evento" at bounding box center [400, 69] width 531 height 22
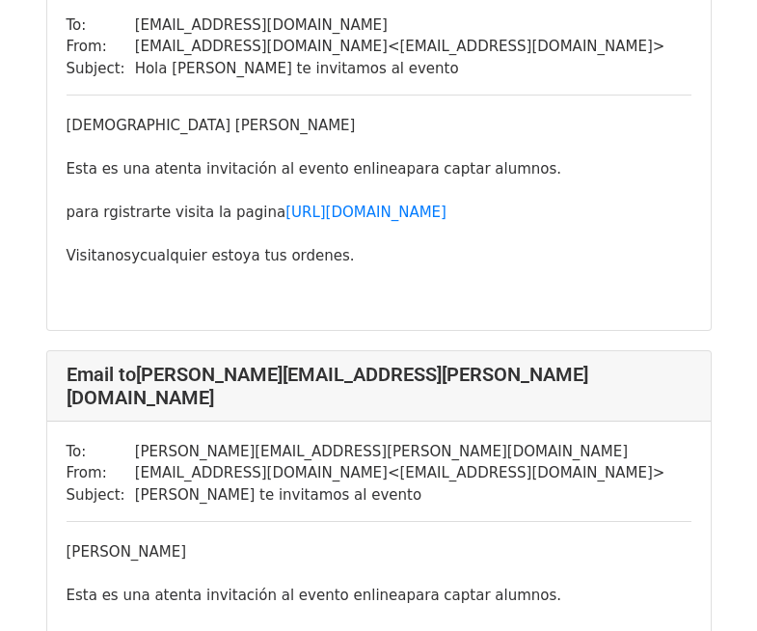
click at [527, 123] on div "Hola Erasmo Esta es una atenta invitación al evento en linea para captar alumno…" at bounding box center [379, 213] width 625 height 196
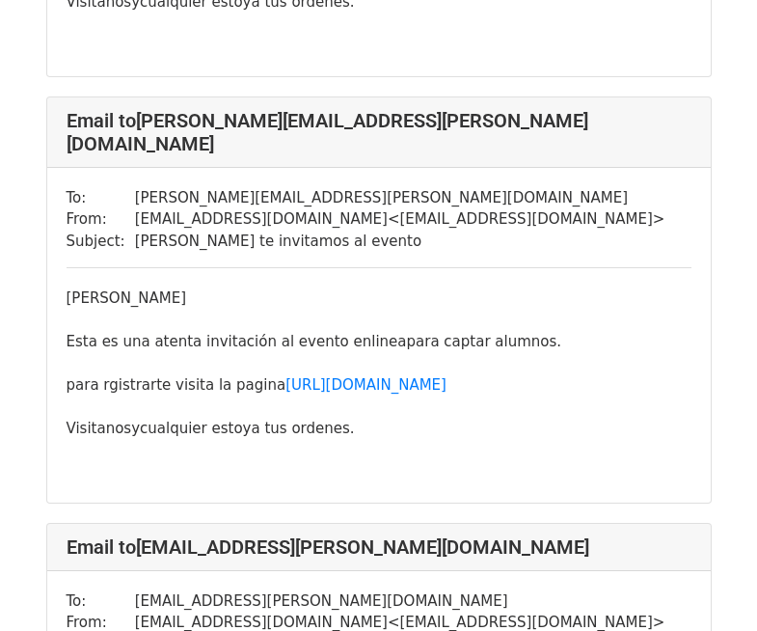
scroll to position [506, 0]
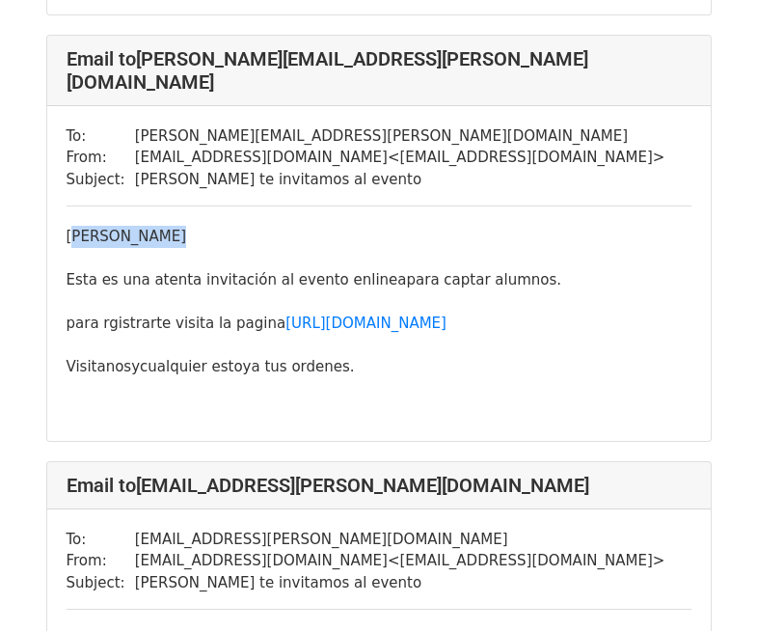
drag, startPoint x: 59, startPoint y: 222, endPoint x: 158, endPoint y: 222, distance: 99.4
click at [158, 222] on div "To: mayra.arellano@gmail.com From: mercaedusas@gmail.com < mercaedusas@gmail.co…" at bounding box center [379, 273] width 664 height 335
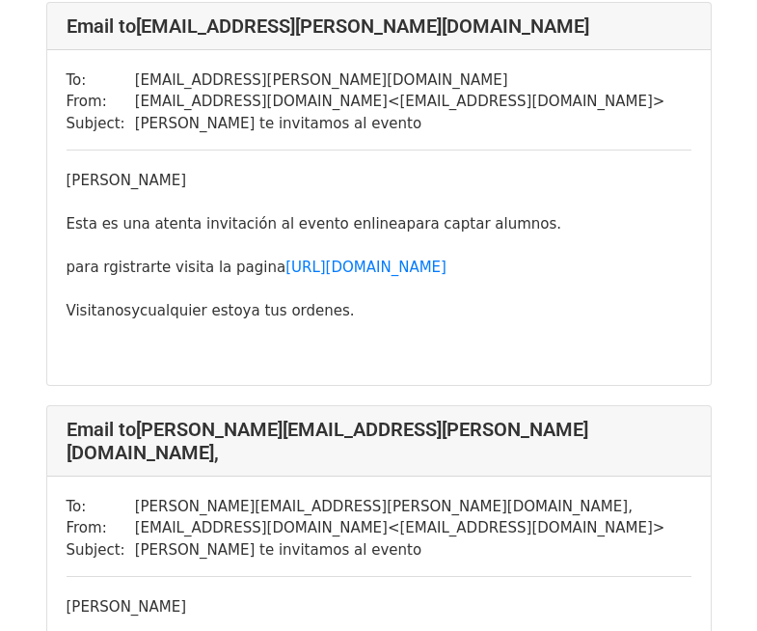
scroll to position [999, 0]
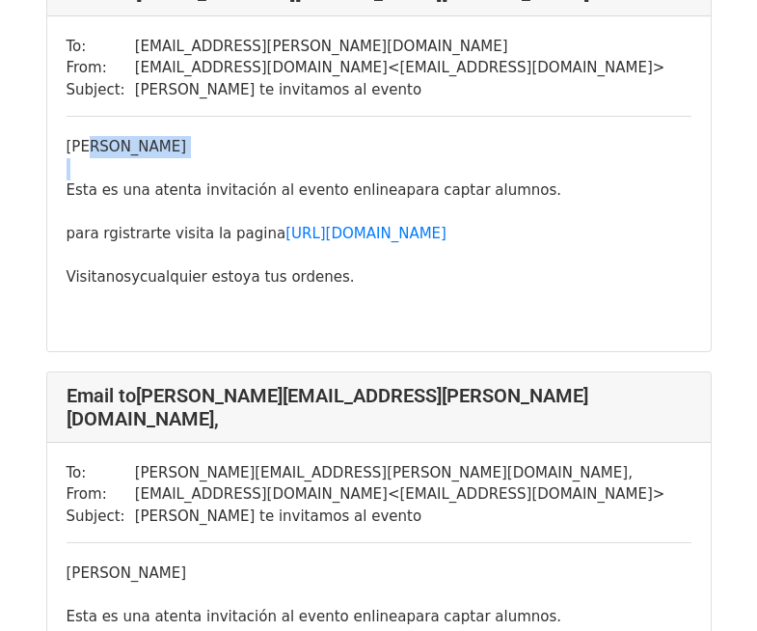
drag, startPoint x: 83, startPoint y: 123, endPoint x: 249, endPoint y: 141, distance: 166.8
click at [249, 141] on div "Hola Erasmus Esta es una atenta invitación al evento en linea para captar alumn…" at bounding box center [379, 234] width 625 height 196
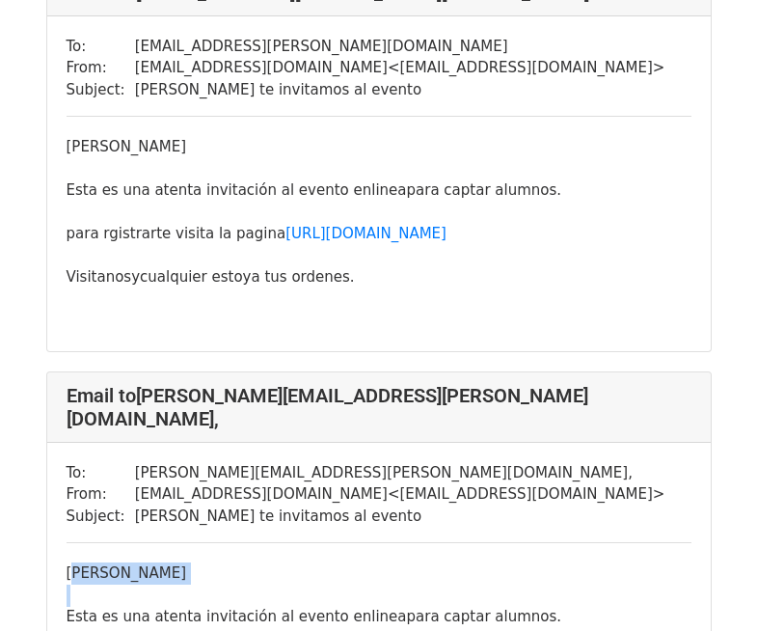
drag, startPoint x: 171, startPoint y: 544, endPoint x: 84, endPoint y: 504, distance: 95.8
click at [64, 529] on div "To: victor.duarte@gamil.co , From: mercaedusas@gmail.com < mercaedusas@gmail.co…" at bounding box center [379, 610] width 664 height 335
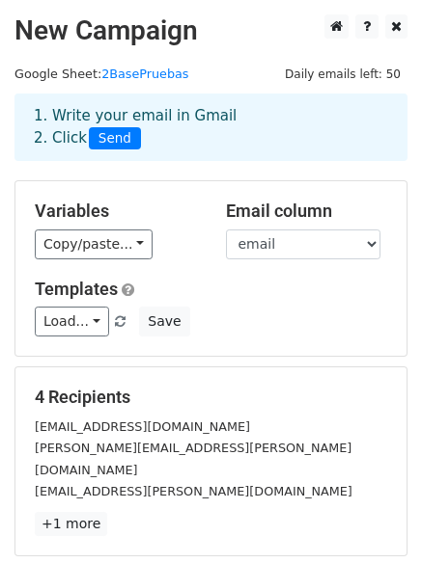
scroll to position [2, 0]
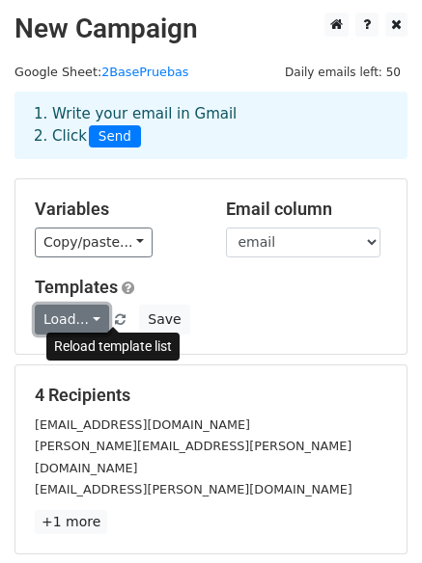
click at [70, 320] on link "Load..." at bounding box center [72, 320] width 74 height 30
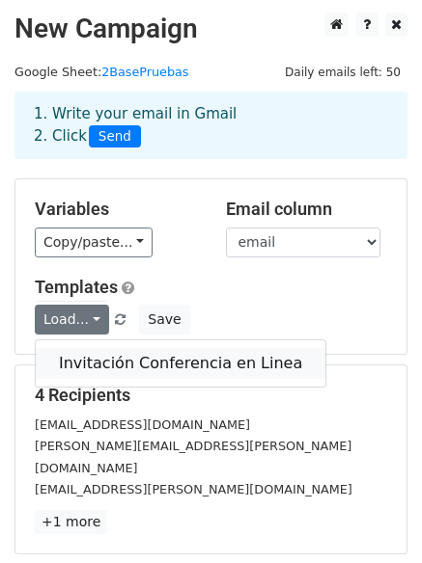
click at [117, 373] on link "Invitación Conferencia en Linea" at bounding box center [180, 363] width 289 height 31
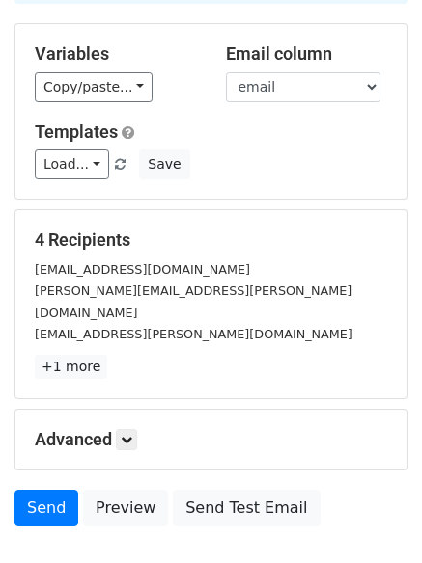
scroll to position [262, 0]
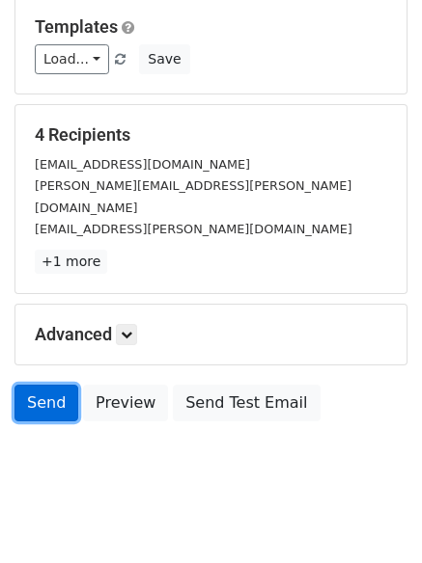
click at [46, 385] on link "Send" at bounding box center [46, 403] width 64 height 37
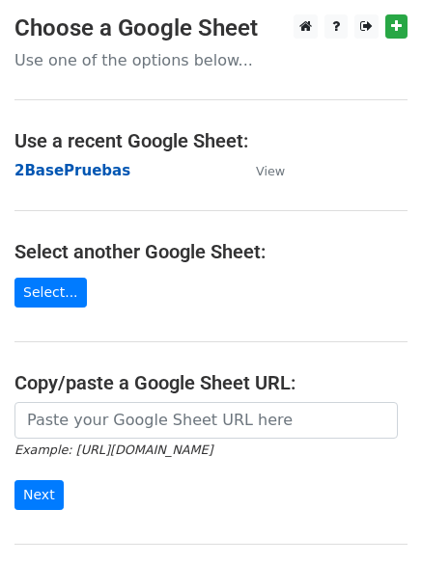
click at [82, 177] on strong "2BasePruebas" at bounding box center [72, 170] width 116 height 17
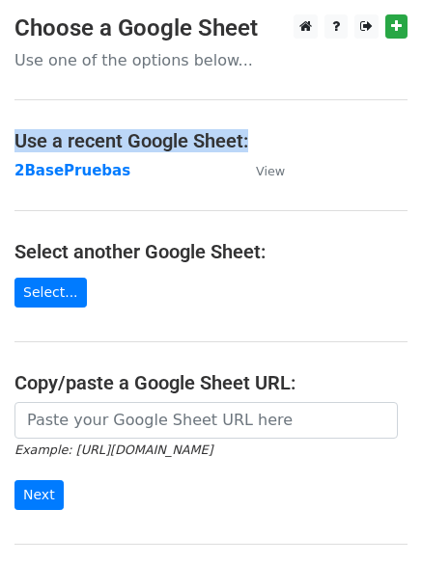
drag, startPoint x: 15, startPoint y: 146, endPoint x: 251, endPoint y: 143, distance: 235.4
click at [251, 143] on h4 "Use a recent Google Sheet:" at bounding box center [210, 140] width 393 height 23
click at [53, 172] on strong "2BasePruebas" at bounding box center [72, 170] width 116 height 17
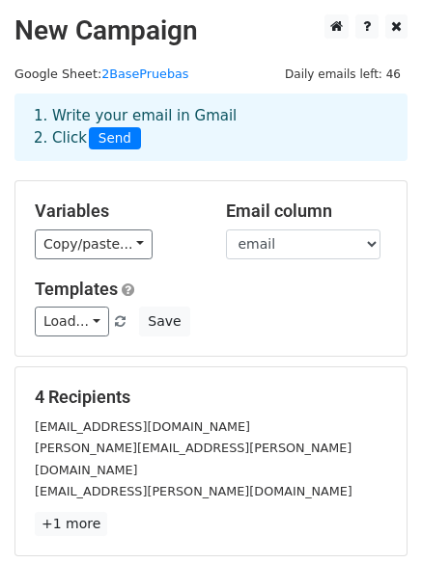
scroll to position [53, 0]
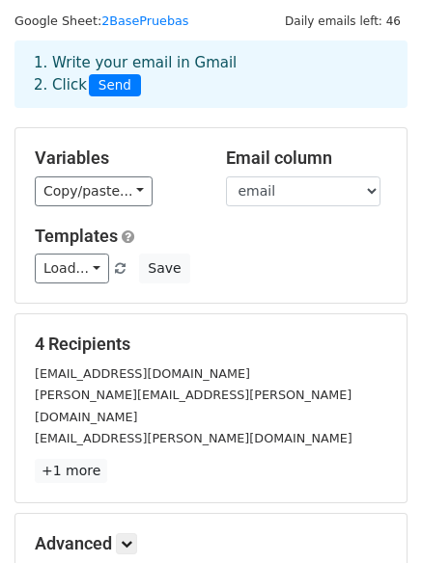
drag, startPoint x: 225, startPoint y: 201, endPoint x: 344, endPoint y: 184, distance: 120.7
click at [344, 184] on div "Email column Nombre Apellidos email Telefono Nombre del Colegio" at bounding box center [306, 177] width 191 height 59
click at [332, 153] on h5 "Email column" at bounding box center [307, 158] width 162 height 21
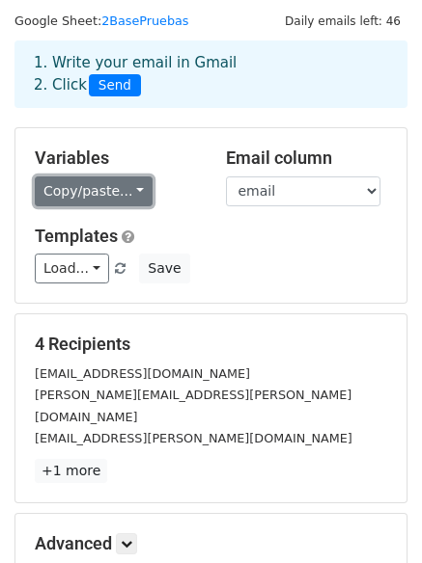
click at [114, 190] on link "Copy/paste..." at bounding box center [94, 192] width 118 height 30
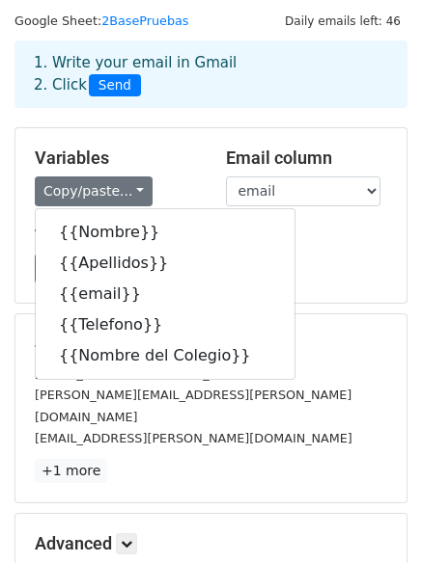
click at [183, 100] on div "1. Write your email in Gmail 2. Click Send" at bounding box center [210, 75] width 393 height 68
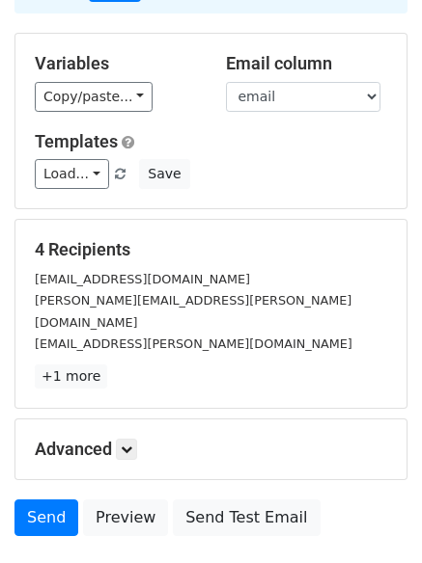
scroll to position [161, 0]
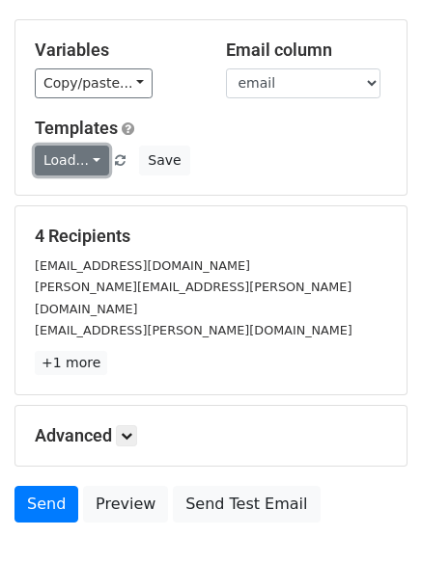
click at [51, 151] on link "Load..." at bounding box center [72, 161] width 74 height 30
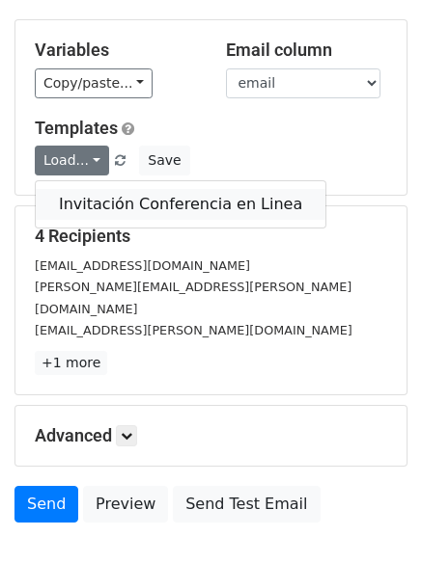
click at [179, 208] on link "Invitación Conferencia en Linea" at bounding box center [180, 204] width 289 height 31
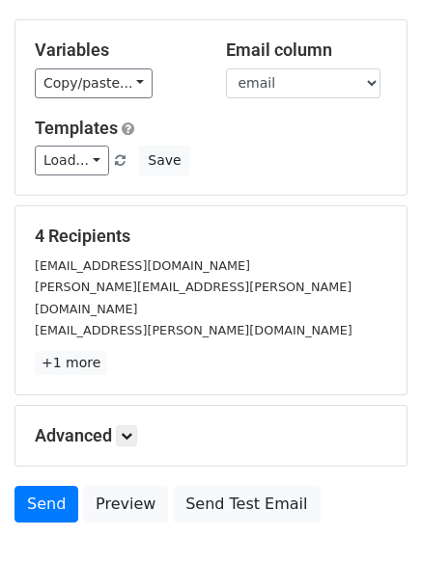
scroll to position [262, 0]
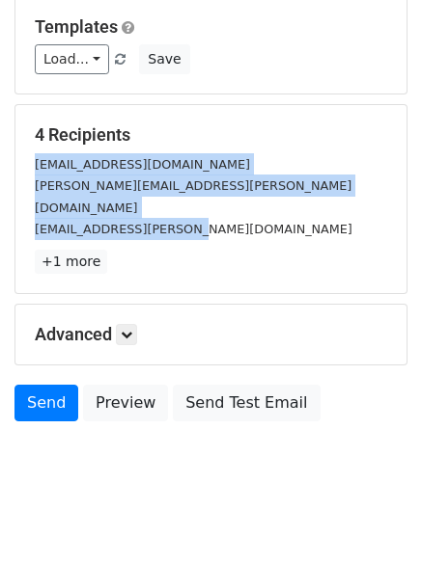
drag, startPoint x: 37, startPoint y: 163, endPoint x: 213, endPoint y: 217, distance: 184.6
click at [213, 217] on div "[EMAIL_ADDRESS][DOMAIN_NAME] [PERSON_NAME][DOMAIN_NAME][EMAIL_ADDRESS][PERSON_N…" at bounding box center [210, 196] width 381 height 87
click at [110, 324] on h5 "Advanced" at bounding box center [211, 334] width 352 height 21
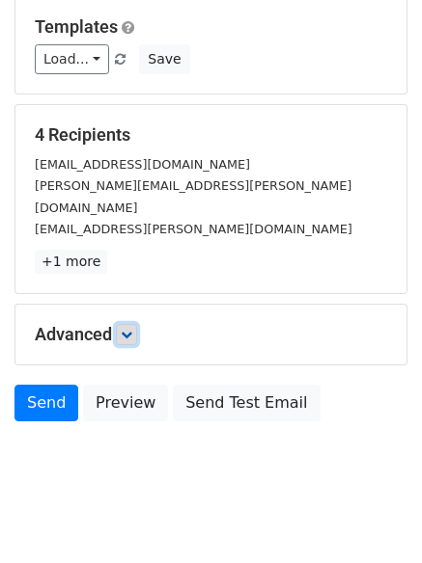
click at [131, 329] on icon at bounding box center [127, 335] width 12 height 12
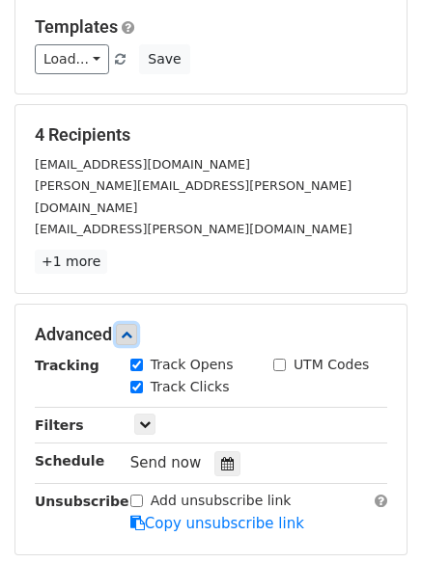
scroll to position [377, 0]
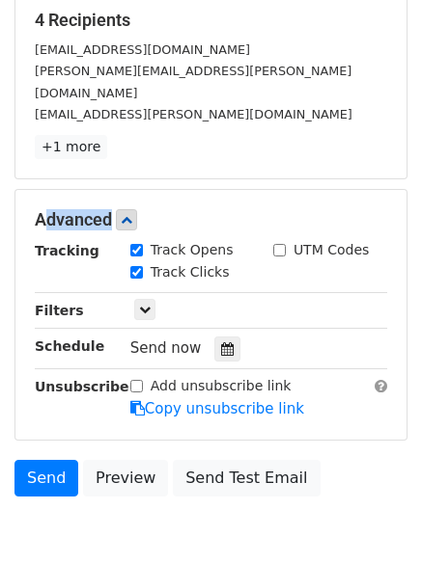
drag, startPoint x: 26, startPoint y: 192, endPoint x: 106, endPoint y: 197, distance: 80.2
click at [106, 209] on div "Advanced" at bounding box center [210, 219] width 381 height 21
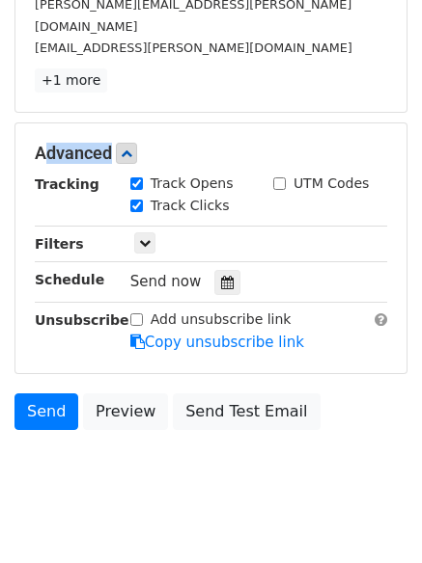
scroll to position [452, 0]
